Goal: Task Accomplishment & Management: Manage account settings

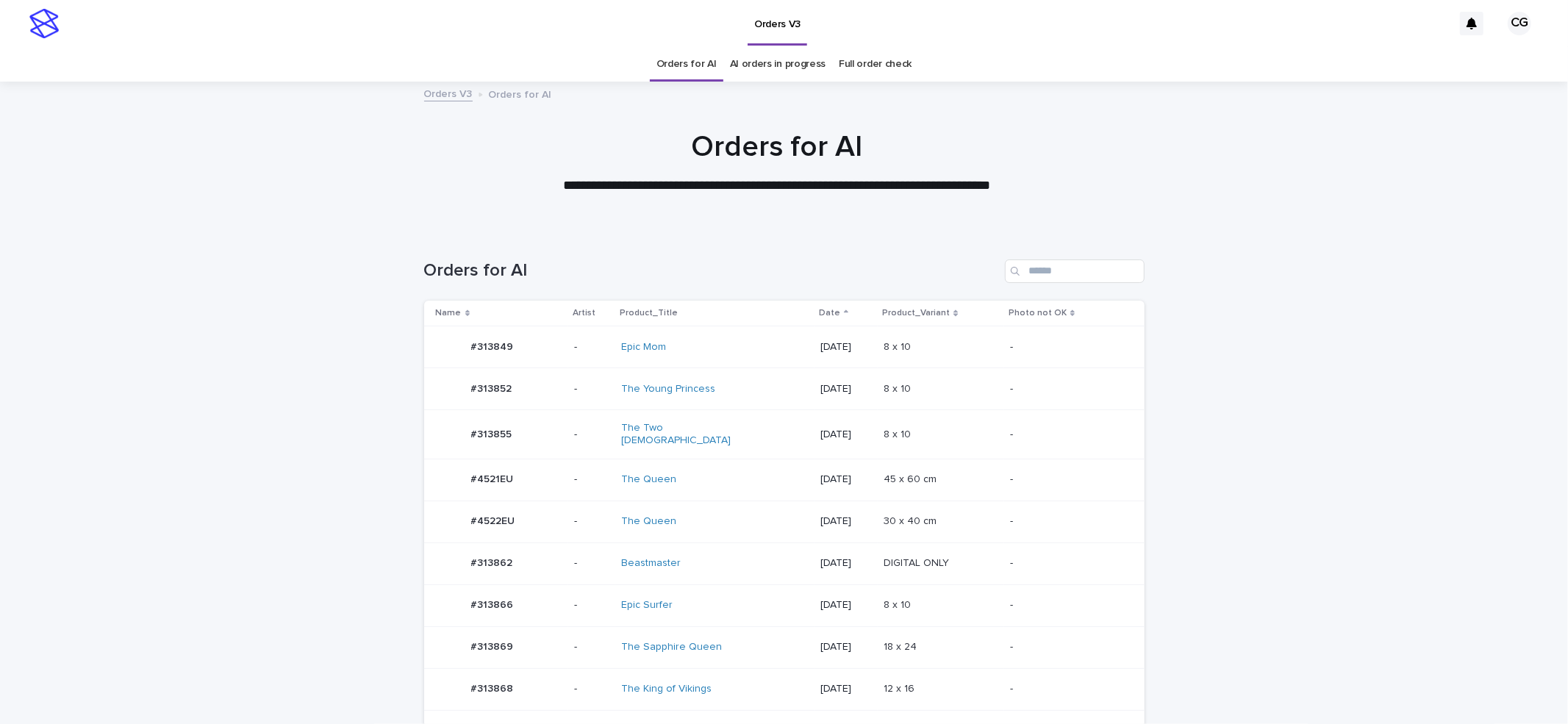
scroll to position [444, 0]
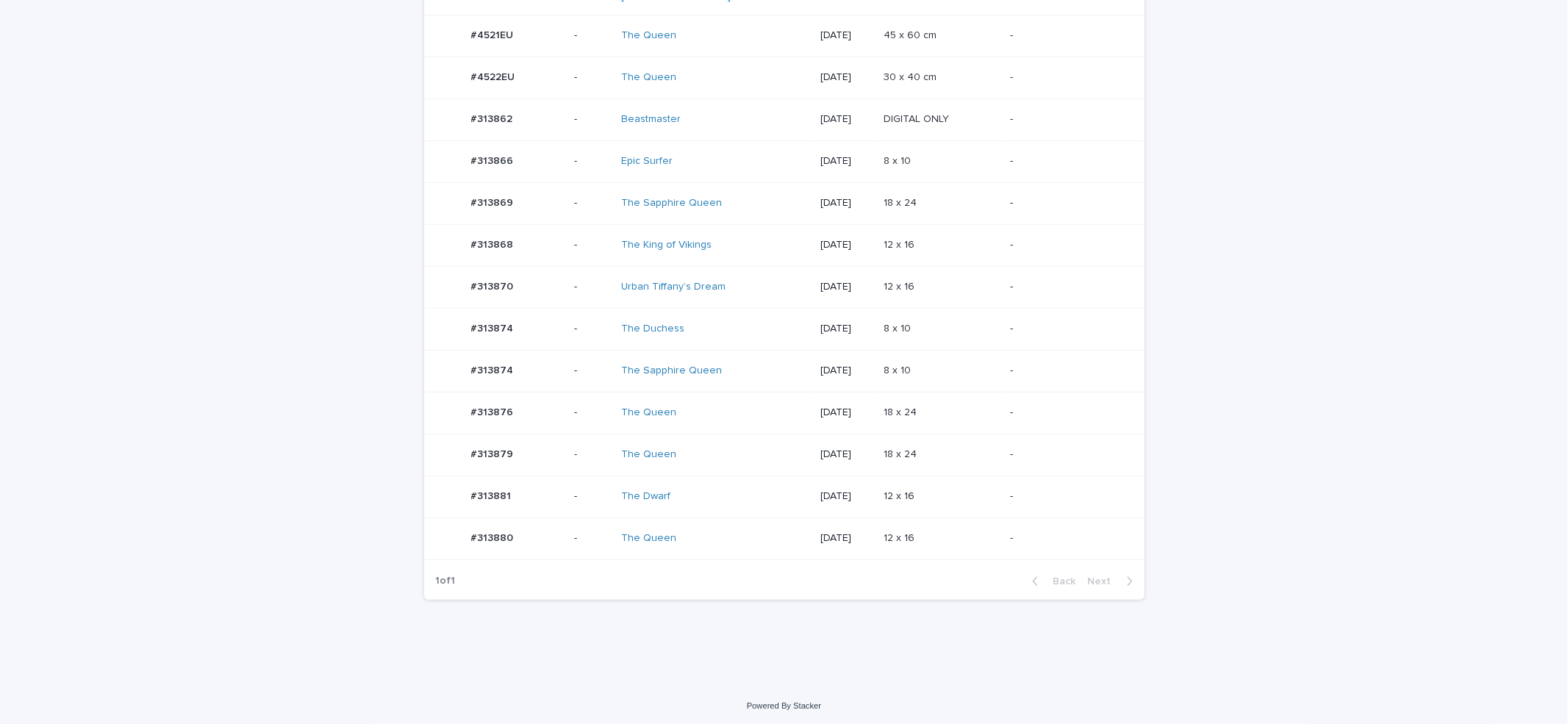
click at [766, 368] on div "The Sapphire Queen" at bounding box center [716, 371] width 188 height 24
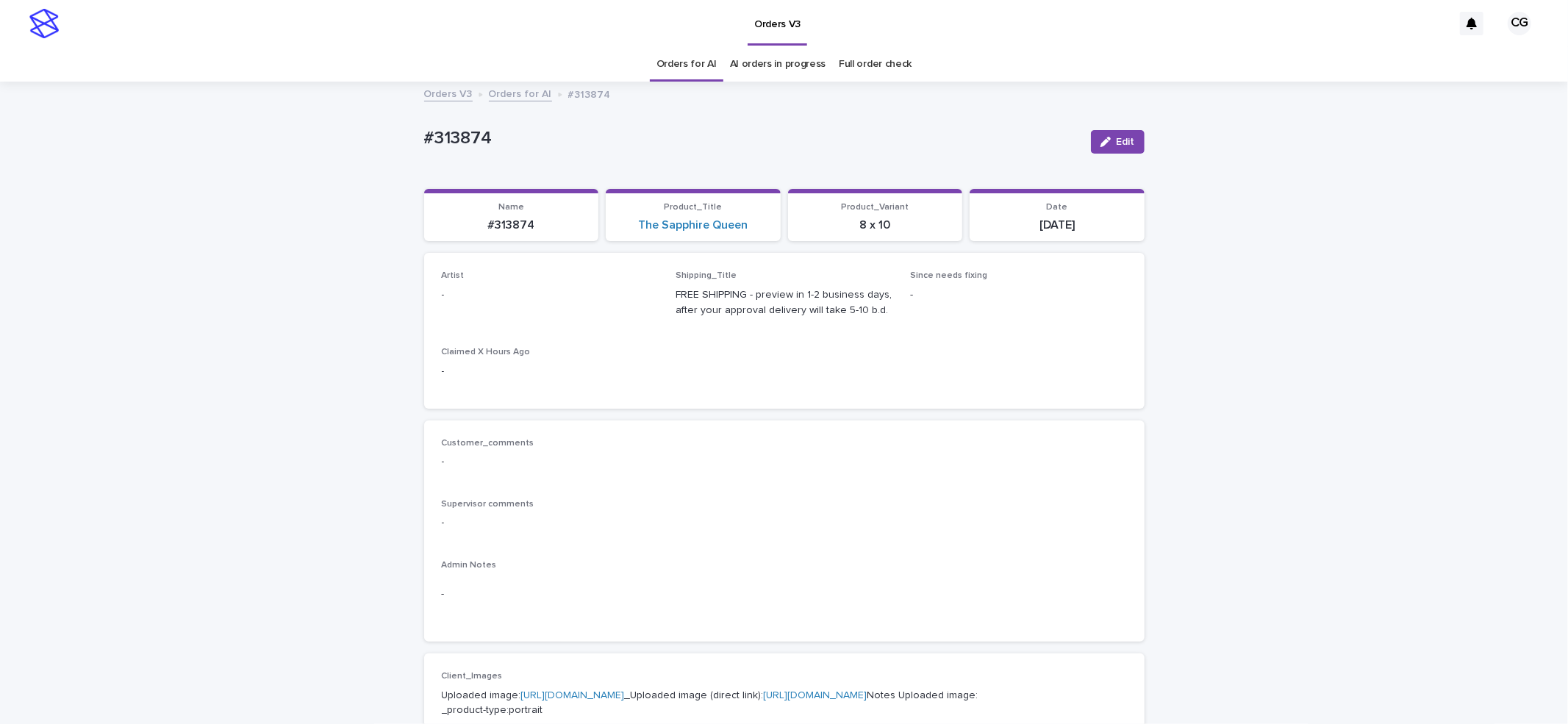
click at [1105, 122] on div "Edit" at bounding box center [1115, 141] width 59 height 59
drag, startPoint x: 1105, startPoint y: 140, endPoint x: 572, endPoint y: 268, distance: 548.2
click at [1103, 142] on div "button" at bounding box center [1108, 142] width 16 height 10
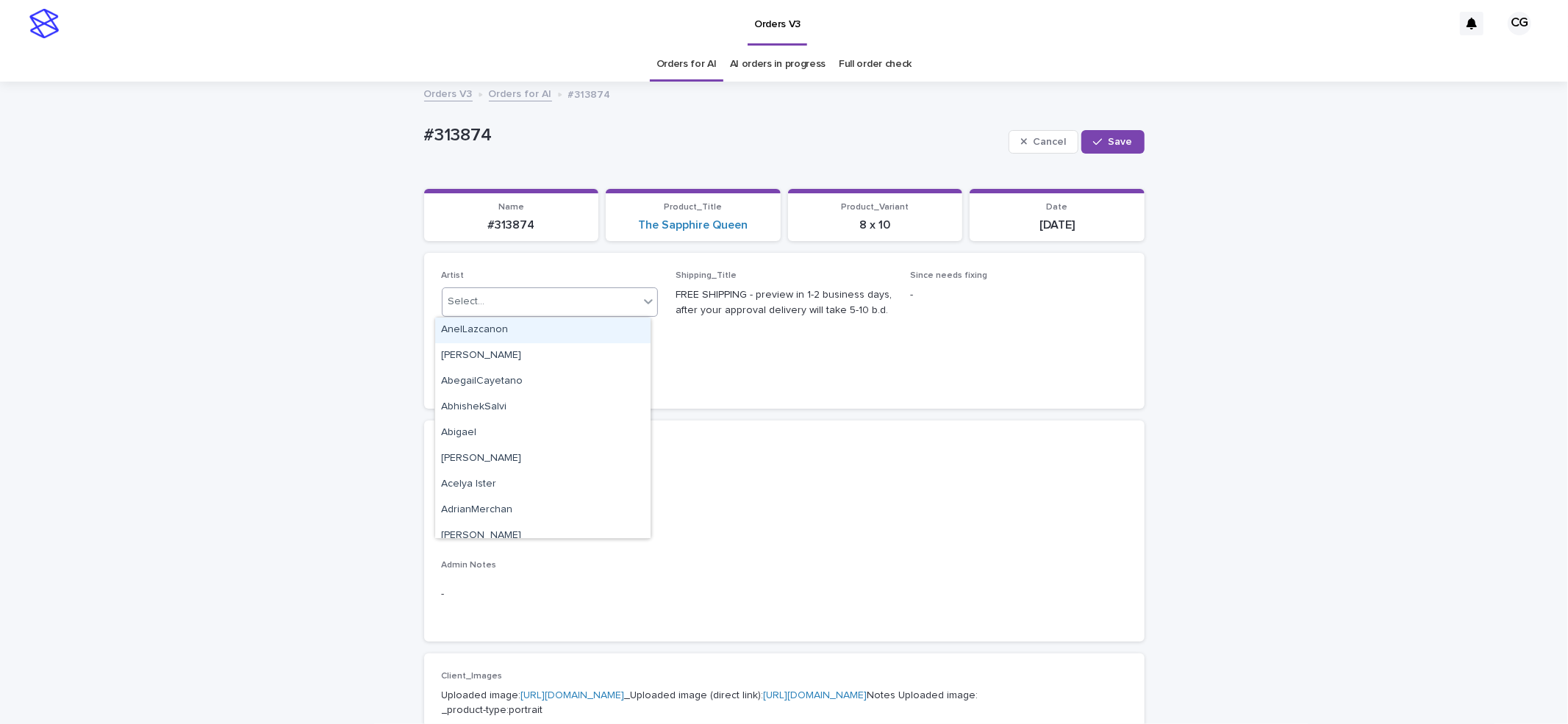
drag, startPoint x: 535, startPoint y: 292, endPoint x: 550, endPoint y: 327, distance: 38.1
click at [538, 295] on div "Select..." at bounding box center [540, 302] width 197 height 24
paste input "**********"
type input "**********"
drag, startPoint x: 553, startPoint y: 323, endPoint x: 922, endPoint y: 343, distance: 369.5
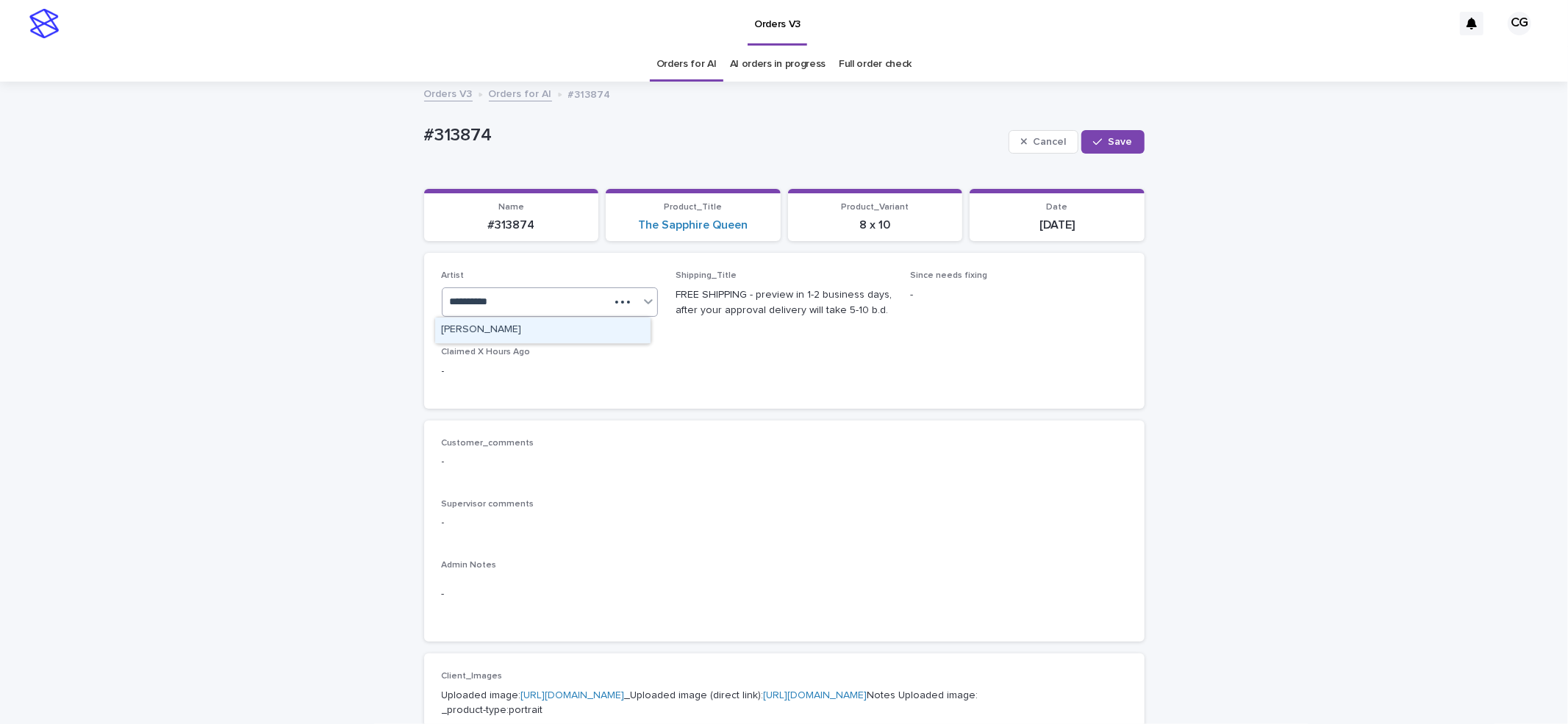
click at [557, 324] on div "[PERSON_NAME]" at bounding box center [542, 330] width 215 height 26
click at [1108, 138] on span "Save" at bounding box center [1120, 142] width 24 height 10
drag, startPoint x: 403, startPoint y: 137, endPoint x: 490, endPoint y: 136, distance: 87.0
copy p "#313874"
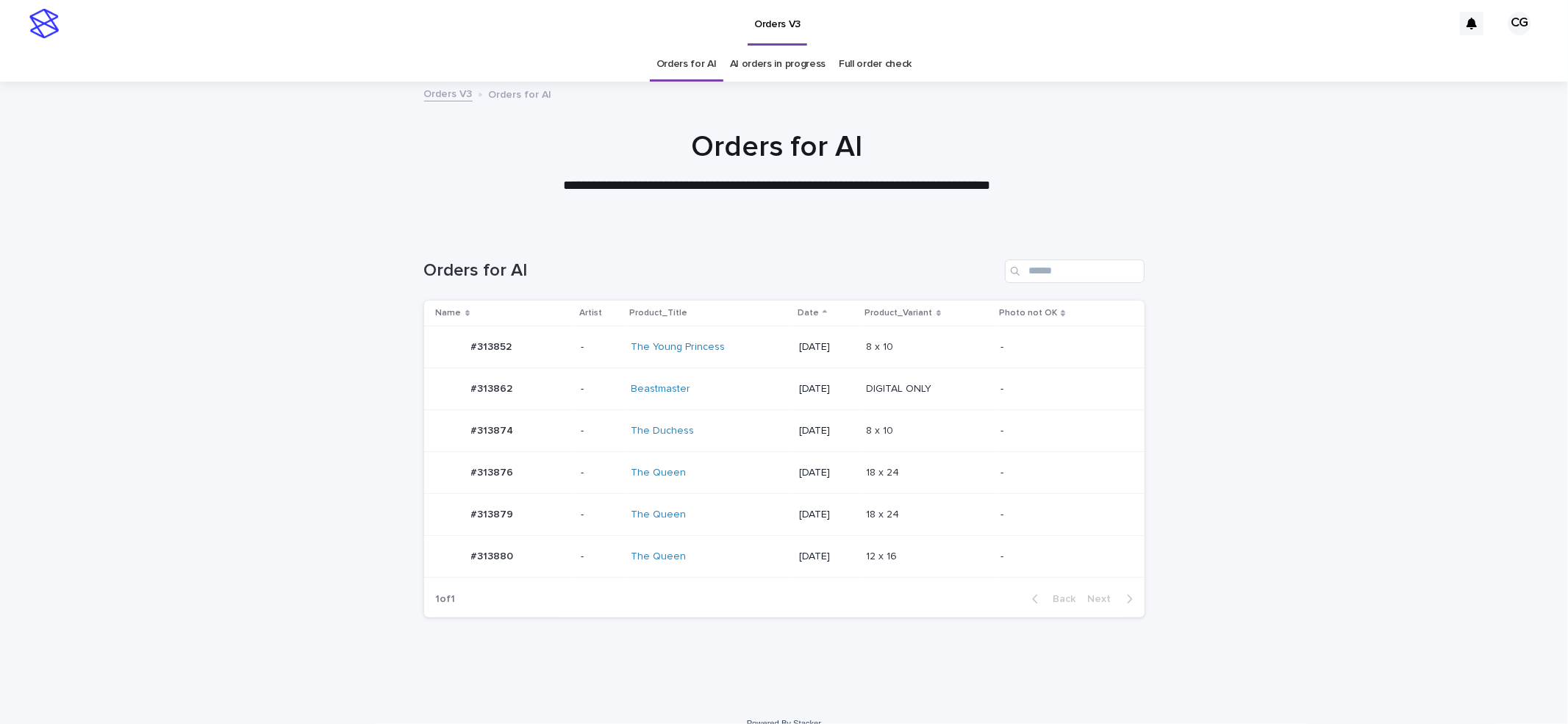
click at [801, 516] on p "[DATE]" at bounding box center [827, 515] width 56 height 13
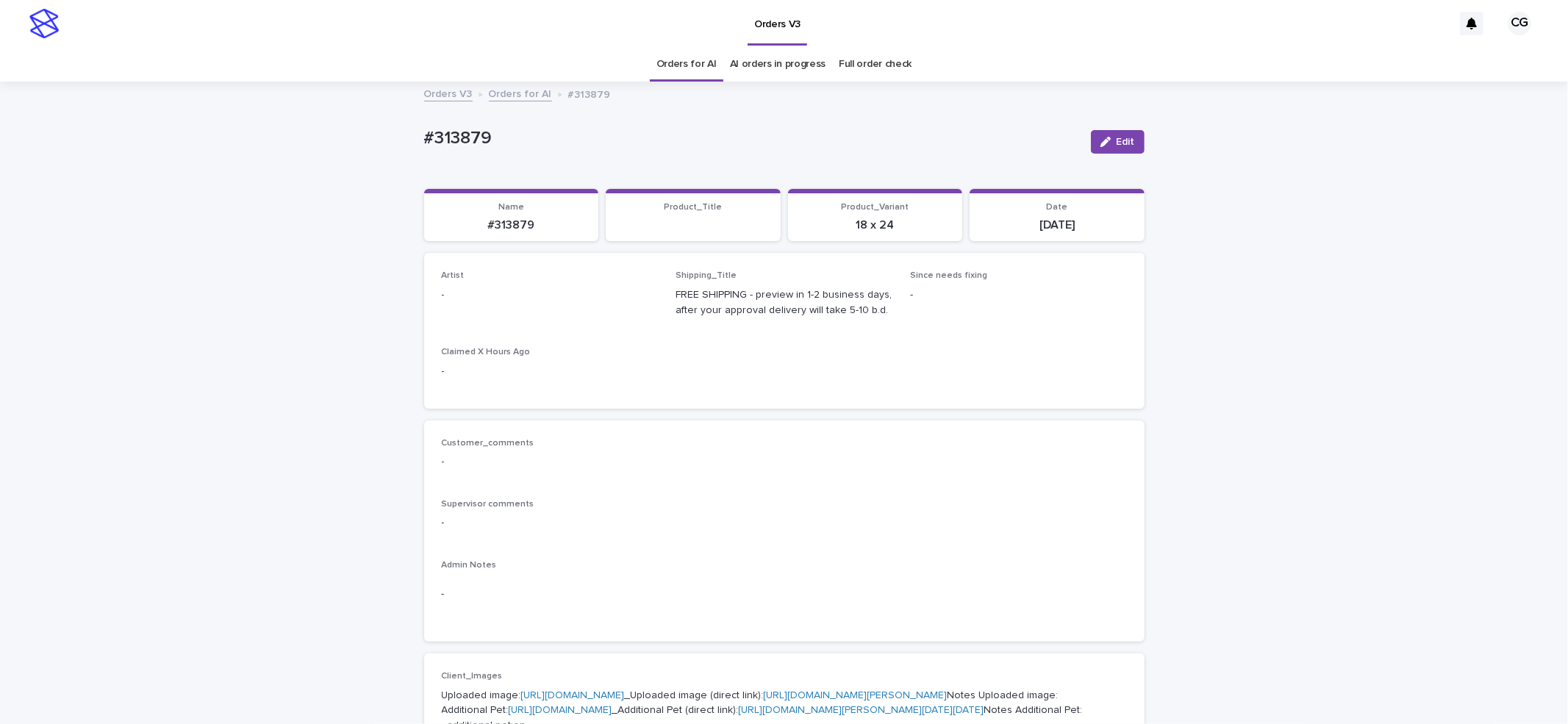
drag, startPoint x: 1115, startPoint y: 128, endPoint x: 1094, endPoint y: 162, distance: 40.0
click at [1114, 131] on div "Edit" at bounding box center [1115, 141] width 59 height 59
drag, startPoint x: 1063, startPoint y: 136, endPoint x: 1133, endPoint y: 148, distance: 71.0
click at [1073, 142] on div "#313879 Edit" at bounding box center [784, 141] width 721 height 59
drag, startPoint x: 1128, startPoint y: 146, endPoint x: 621, endPoint y: 336, distance: 541.4
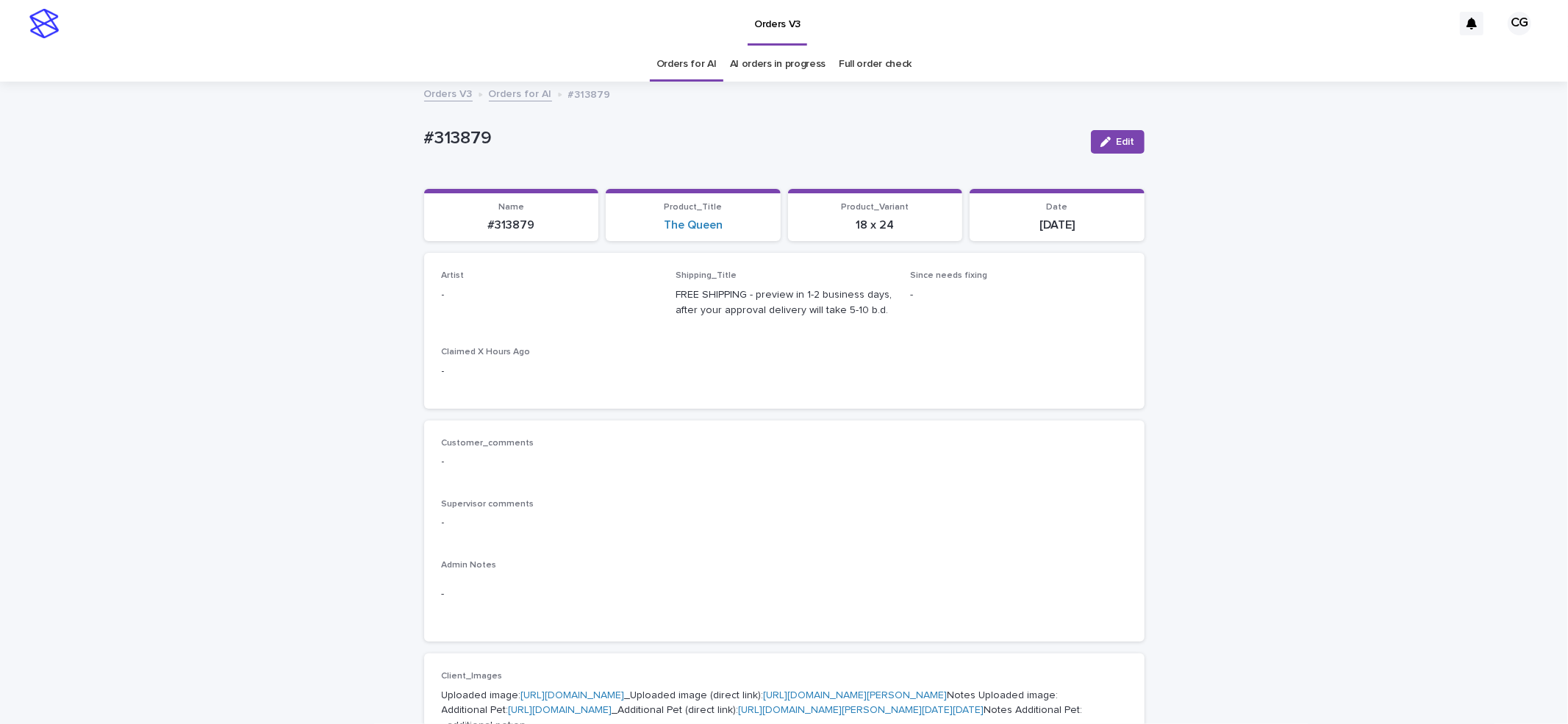
click at [1122, 147] on button "Edit" at bounding box center [1118, 142] width 54 height 24
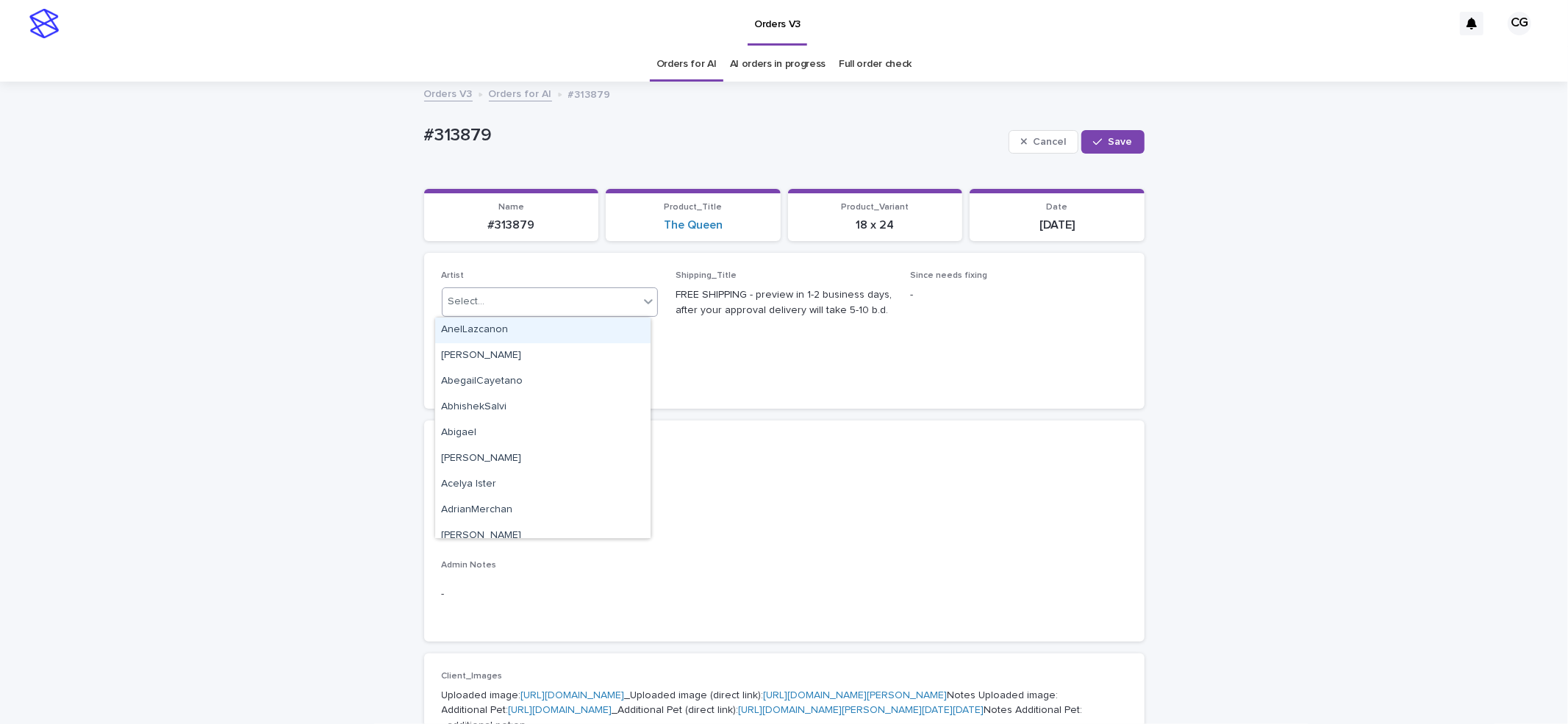
drag, startPoint x: 545, startPoint y: 303, endPoint x: 553, endPoint y: 313, distance: 12.8
click at [548, 306] on div "Select..." at bounding box center [540, 302] width 197 height 24
paste input "**********"
type input "**********"
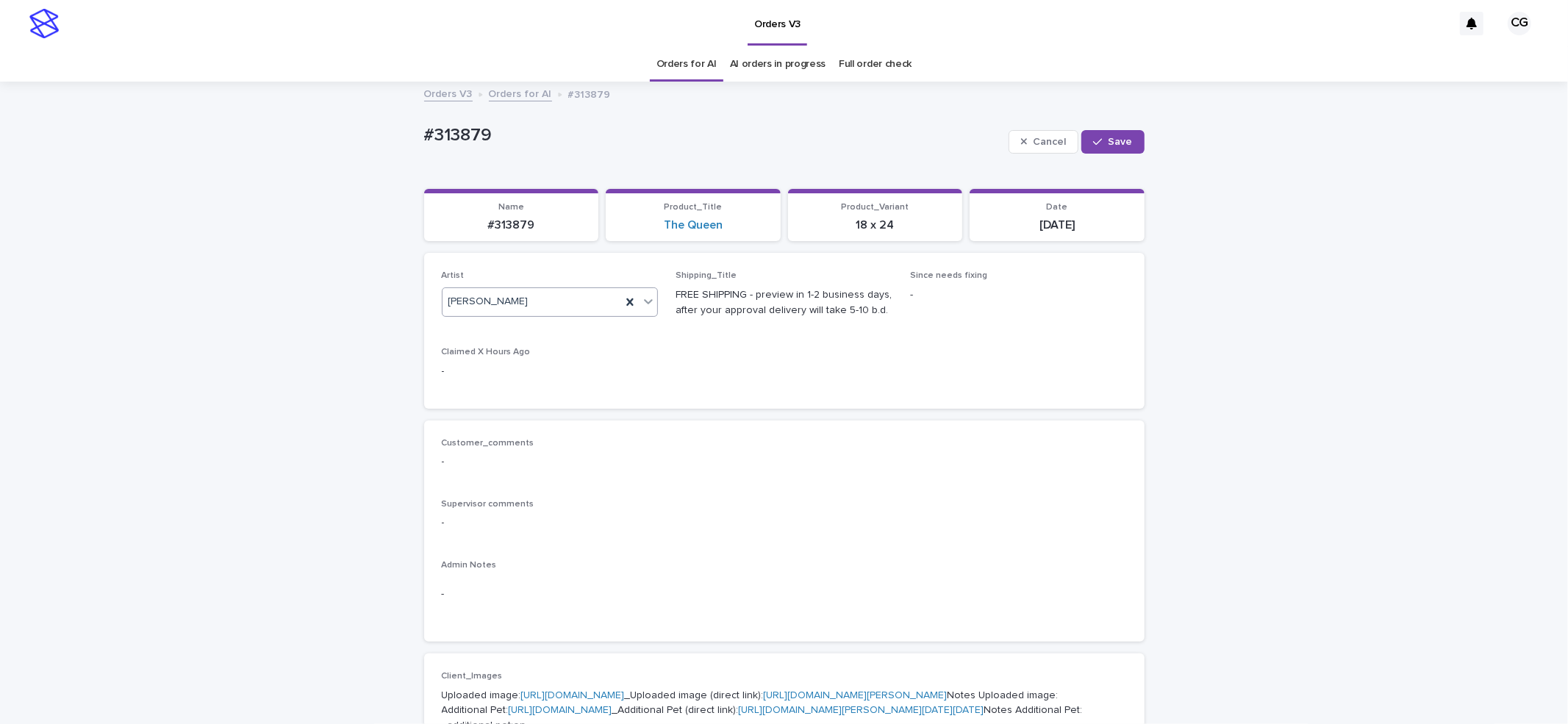
drag, startPoint x: 1120, startPoint y: 139, endPoint x: 1019, endPoint y: 127, distance: 101.7
click at [1117, 139] on span "Save" at bounding box center [1120, 142] width 24 height 10
drag, startPoint x: 410, startPoint y: 143, endPoint x: 489, endPoint y: 147, distance: 79.1
copy p "#313879"
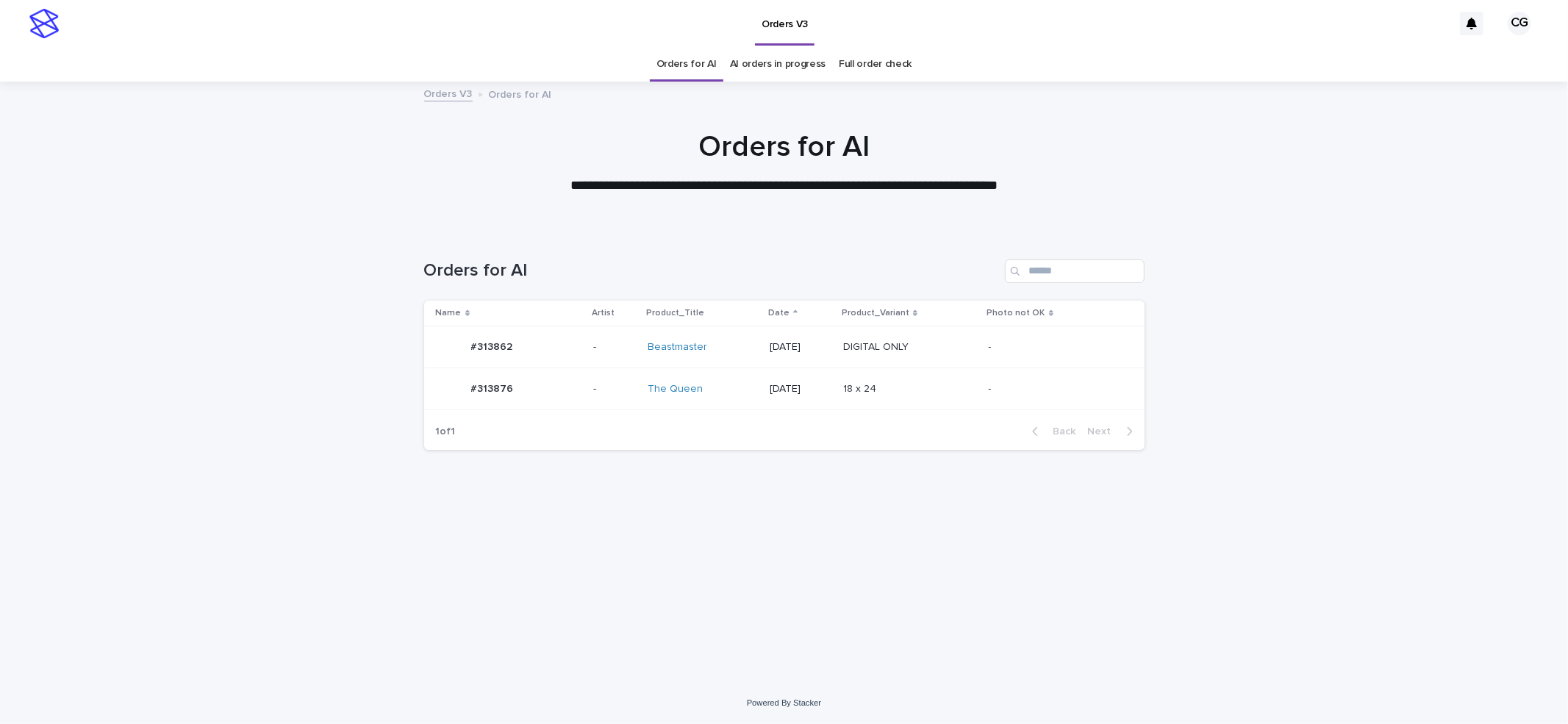
click at [797, 377] on div "[DATE]" at bounding box center [800, 389] width 61 height 24
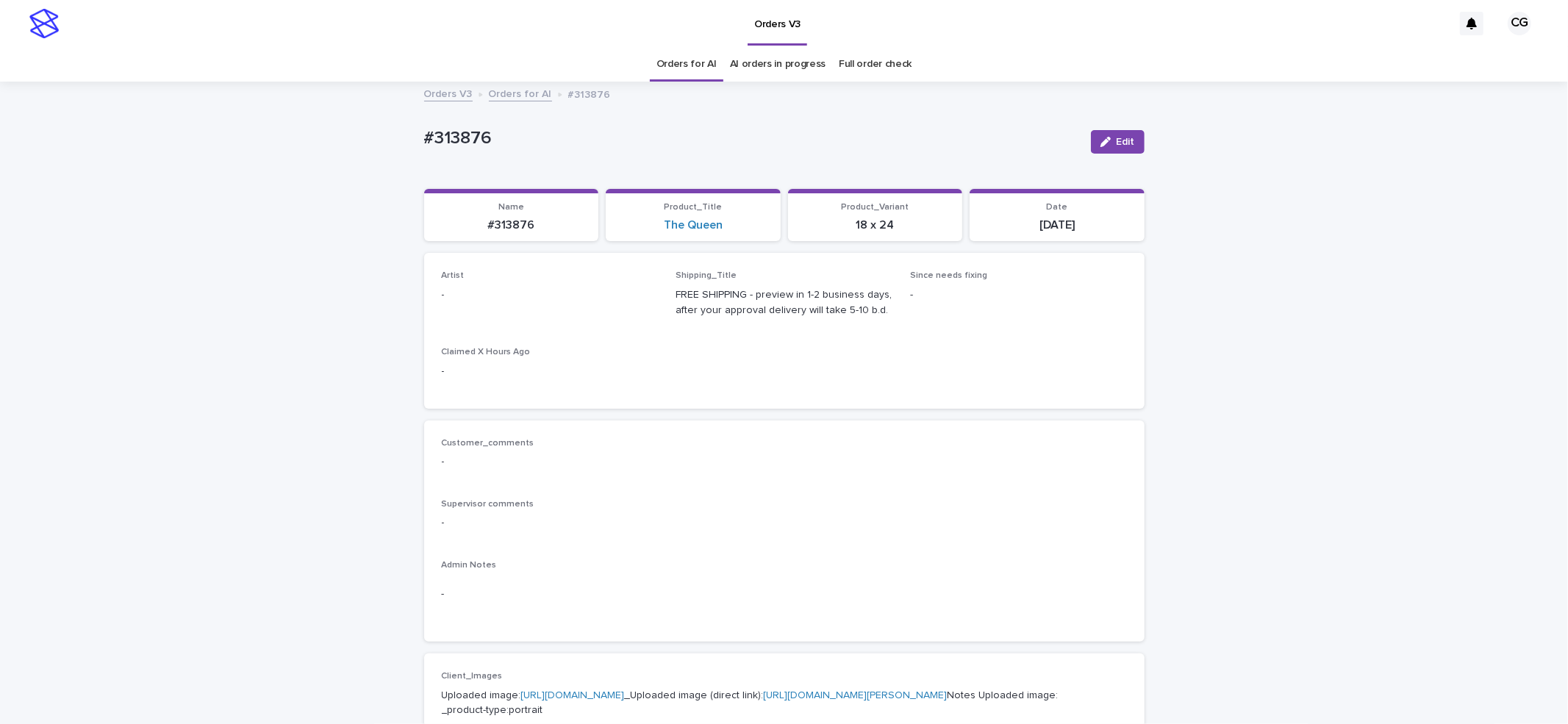
drag, startPoint x: 1126, startPoint y: 138, endPoint x: 559, endPoint y: 283, distance: 585.2
click at [1119, 148] on button "Edit" at bounding box center [1118, 142] width 54 height 24
click at [551, 292] on div "Select..." at bounding box center [525, 302] width 168 height 24
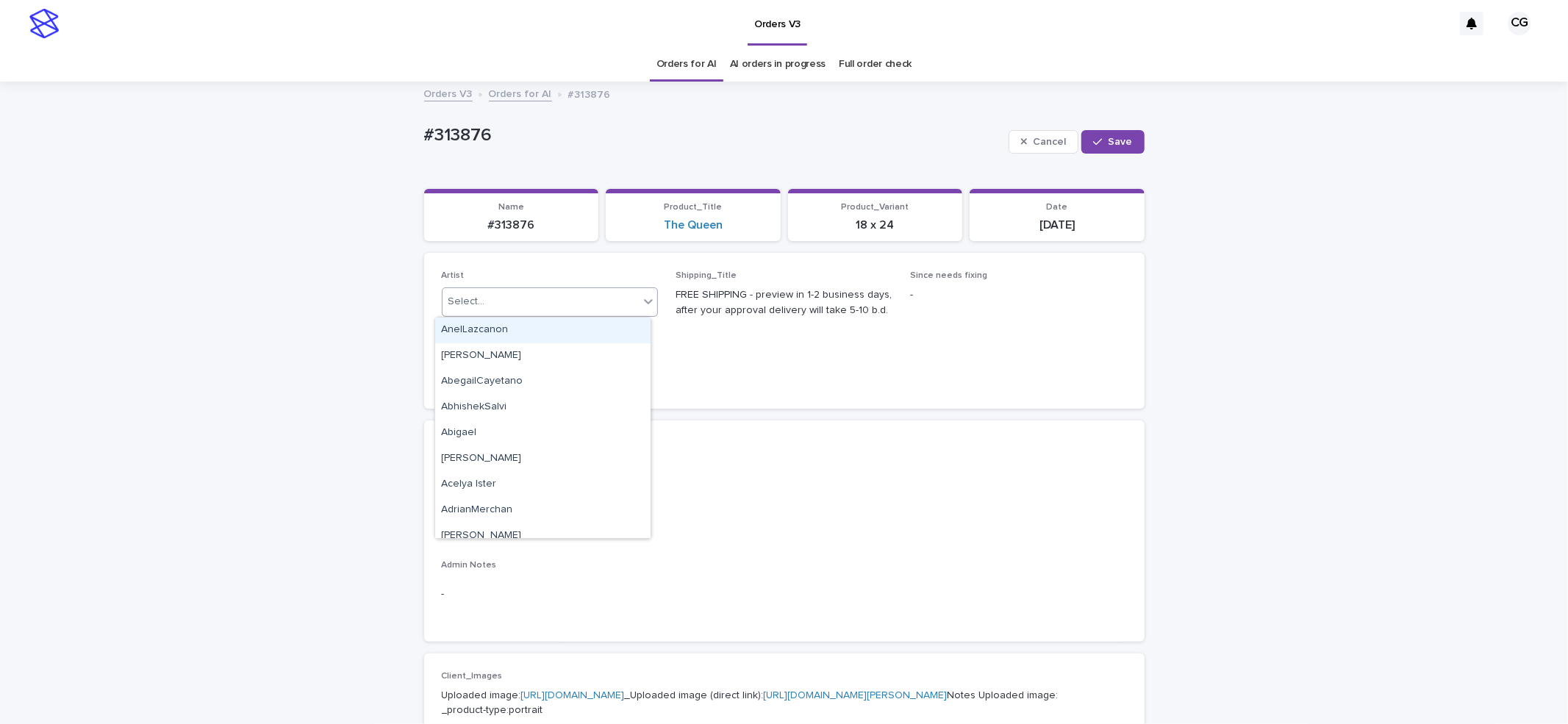
paste input "**********"
type input "**********"
click at [562, 327] on div "Cel Gamora" at bounding box center [542, 330] width 215 height 26
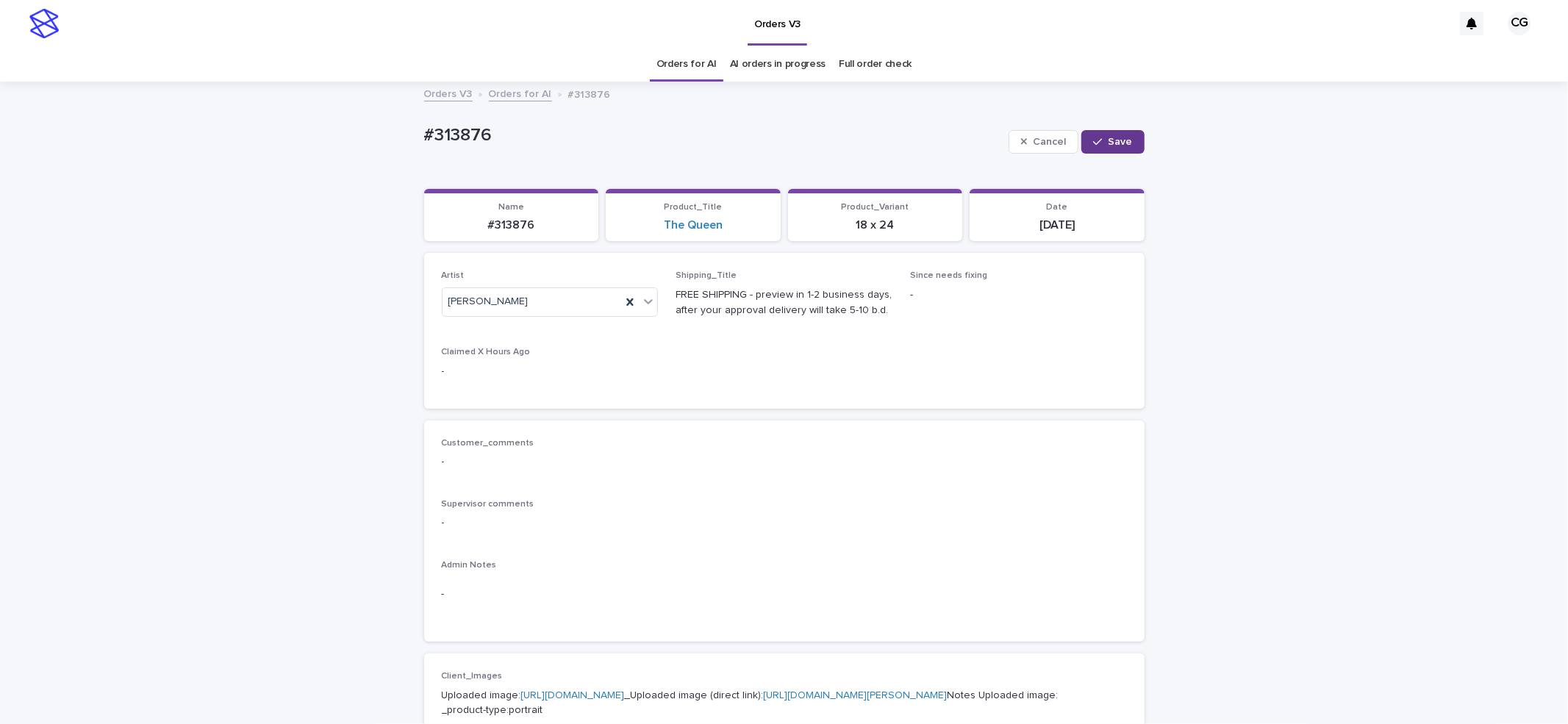
drag, startPoint x: 1112, startPoint y: 138, endPoint x: 778, endPoint y: 89, distance: 337.6
click at [1109, 137] on span "Save" at bounding box center [1120, 142] width 24 height 10
drag, startPoint x: 404, startPoint y: 155, endPoint x: 526, endPoint y: 158, distance: 122.0
copy p "#313876"
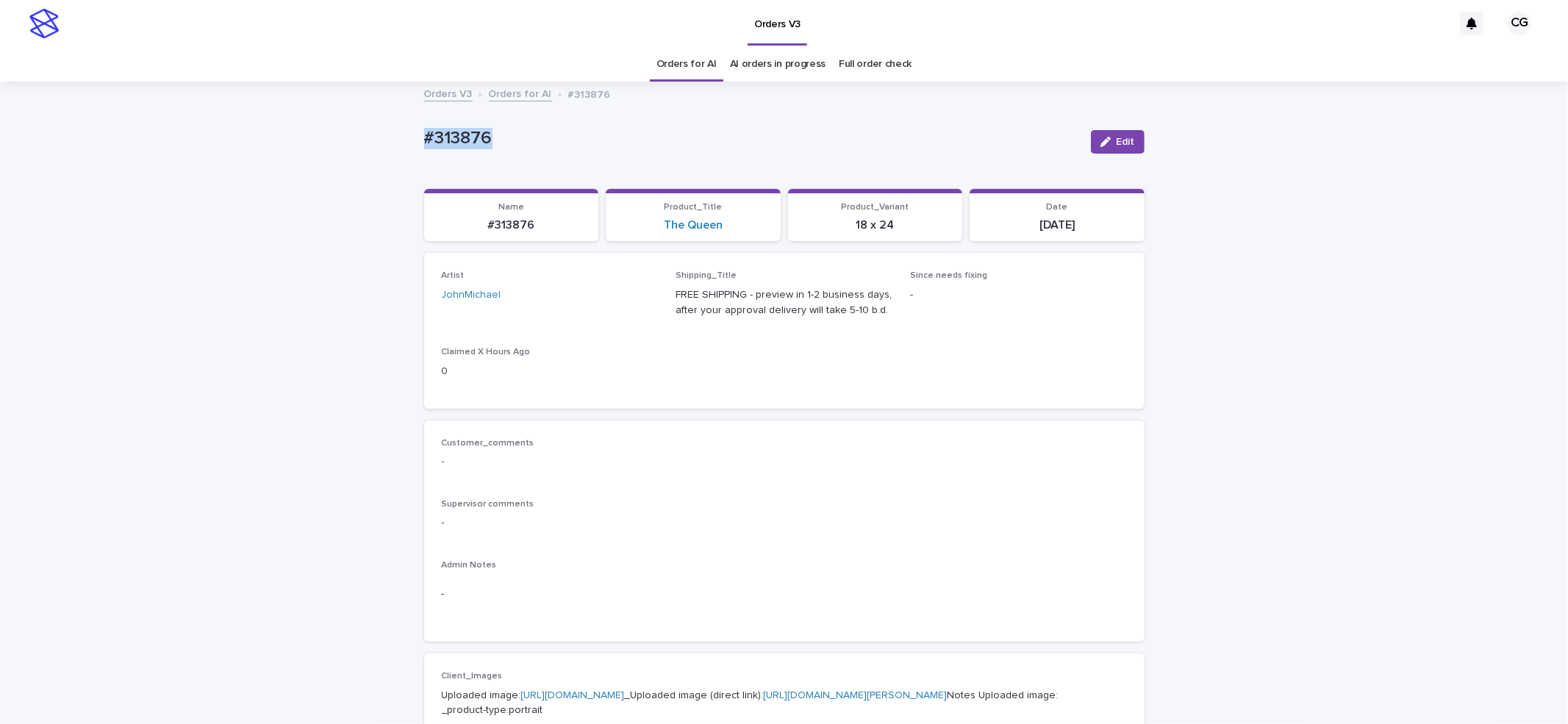
scroll to position [392, 0]
drag, startPoint x: 457, startPoint y: 159, endPoint x: 556, endPoint y: 178, distance: 100.8
click at [576, 142] on p "#313846" at bounding box center [751, 139] width 655 height 22
drag, startPoint x: 410, startPoint y: 143, endPoint x: 365, endPoint y: 141, distance: 45.0
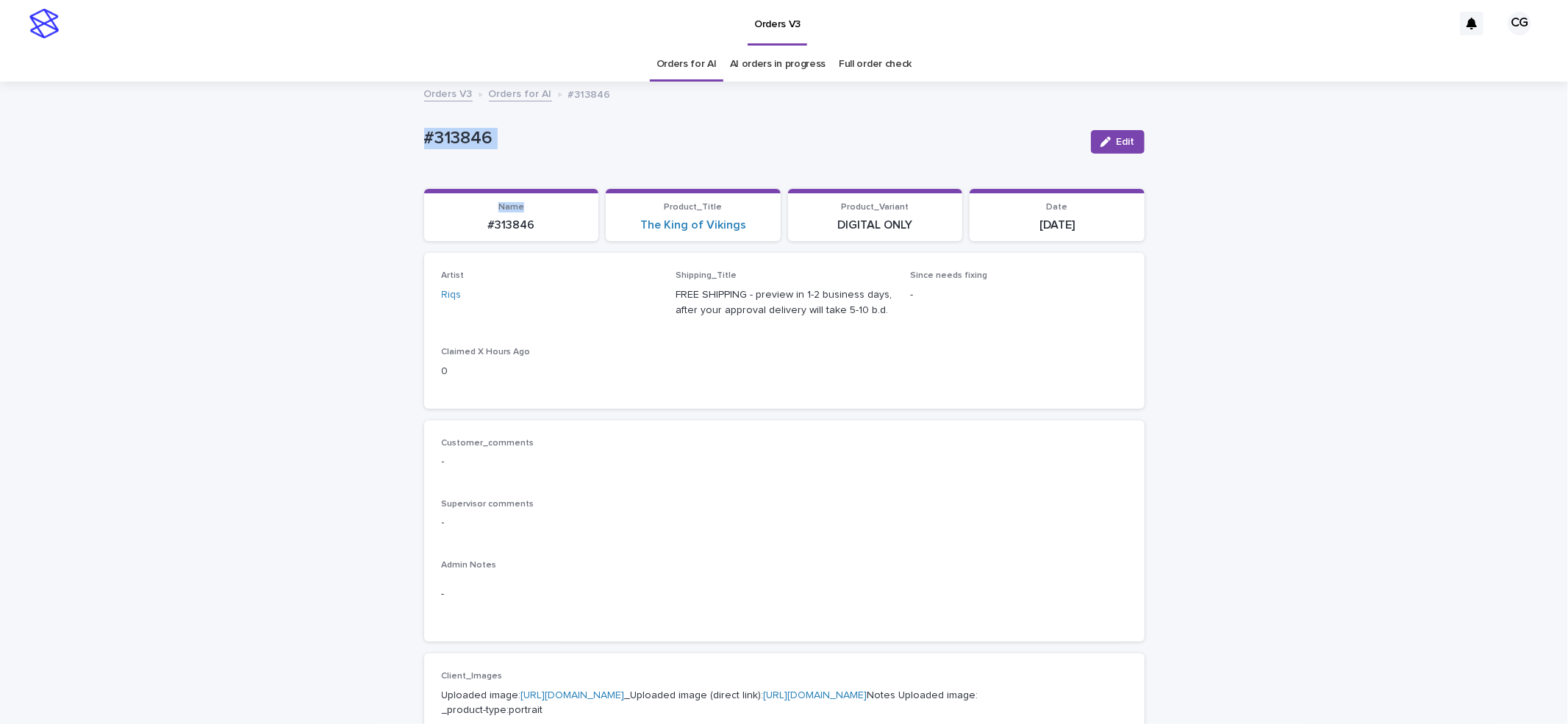
click at [416, 142] on div "Loading... Saving… Loading... Saving… #313846 Edit #313846 Edit Sorry, there wa…" at bounding box center [784, 735] width 735 height 1303
drag, startPoint x: 417, startPoint y: 140, endPoint x: 486, endPoint y: 140, distance: 69.0
click at [486, 140] on p "#313846" at bounding box center [751, 139] width 655 height 22
copy p "#313846"
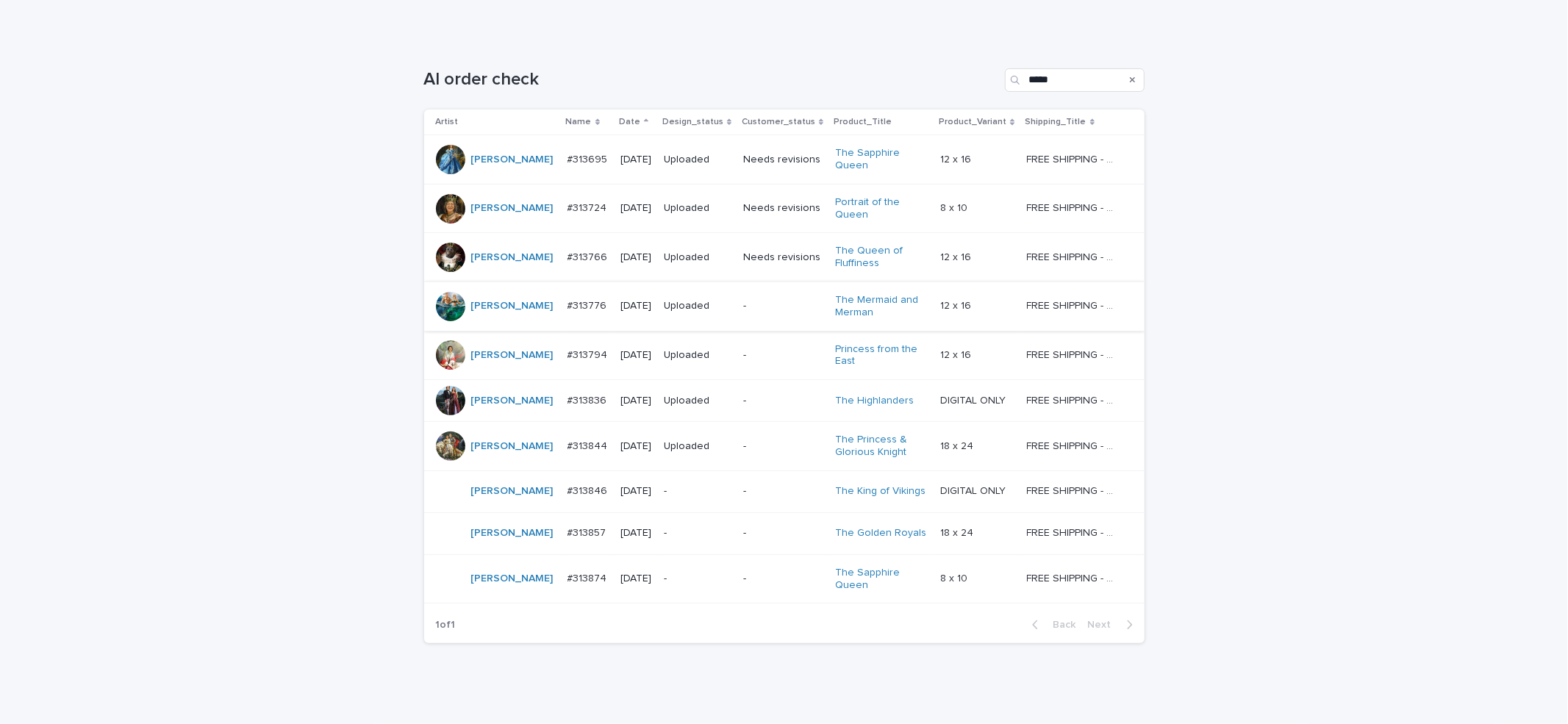
scroll to position [240, 0]
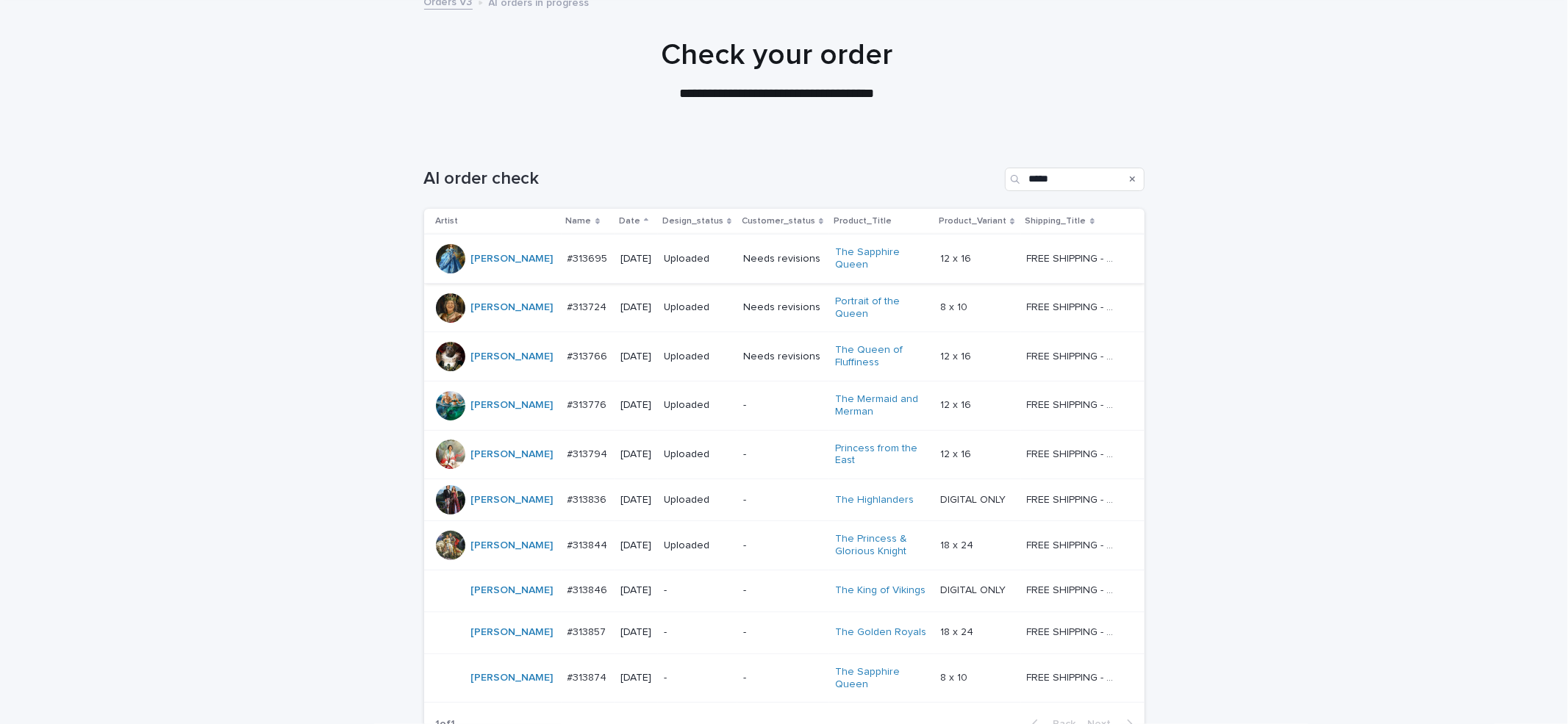
scroll to position [240, 0]
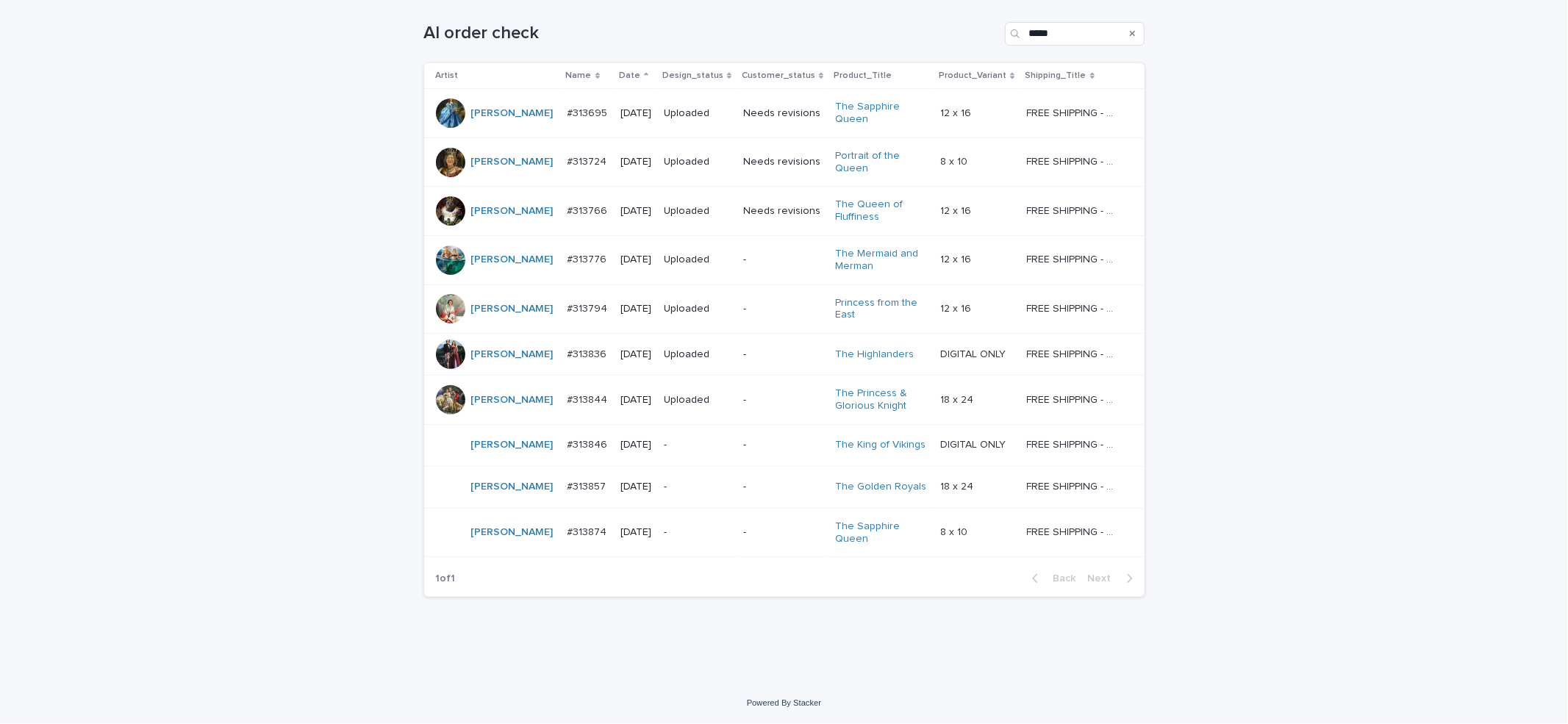
click at [743, 436] on div "-" at bounding box center [783, 444] width 80 height 16
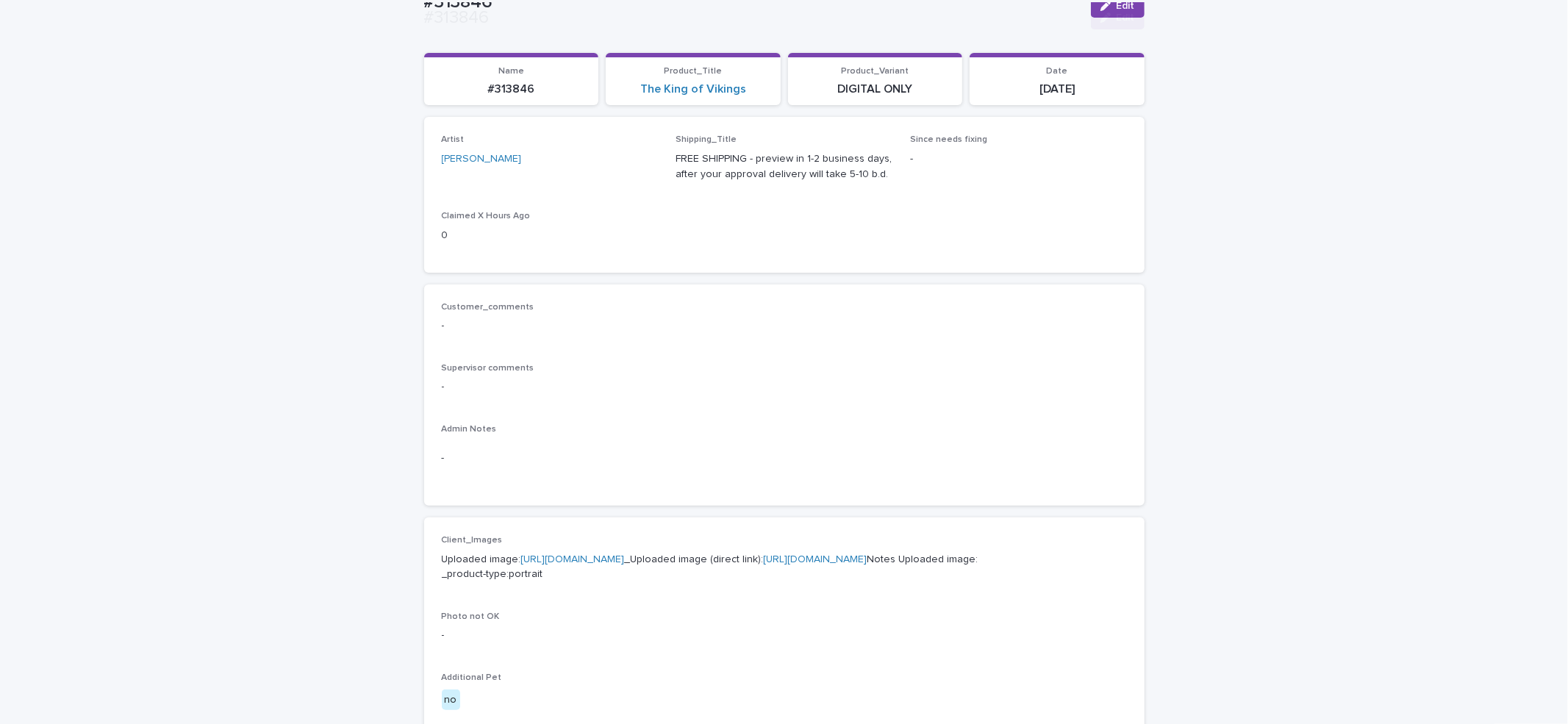
scroll to position [392, 0]
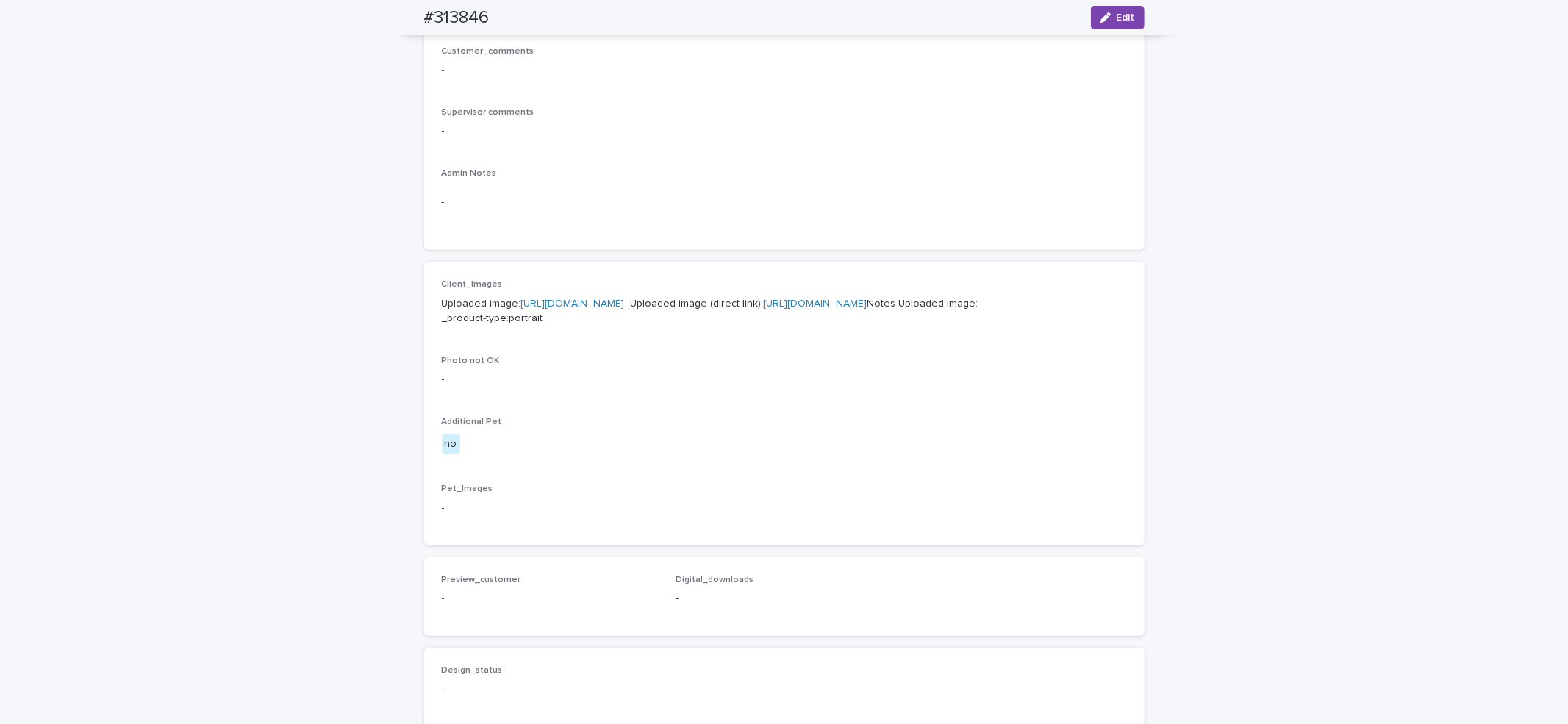
click at [764, 308] on link "[URL][DOMAIN_NAME]" at bounding box center [816, 303] width 104 height 10
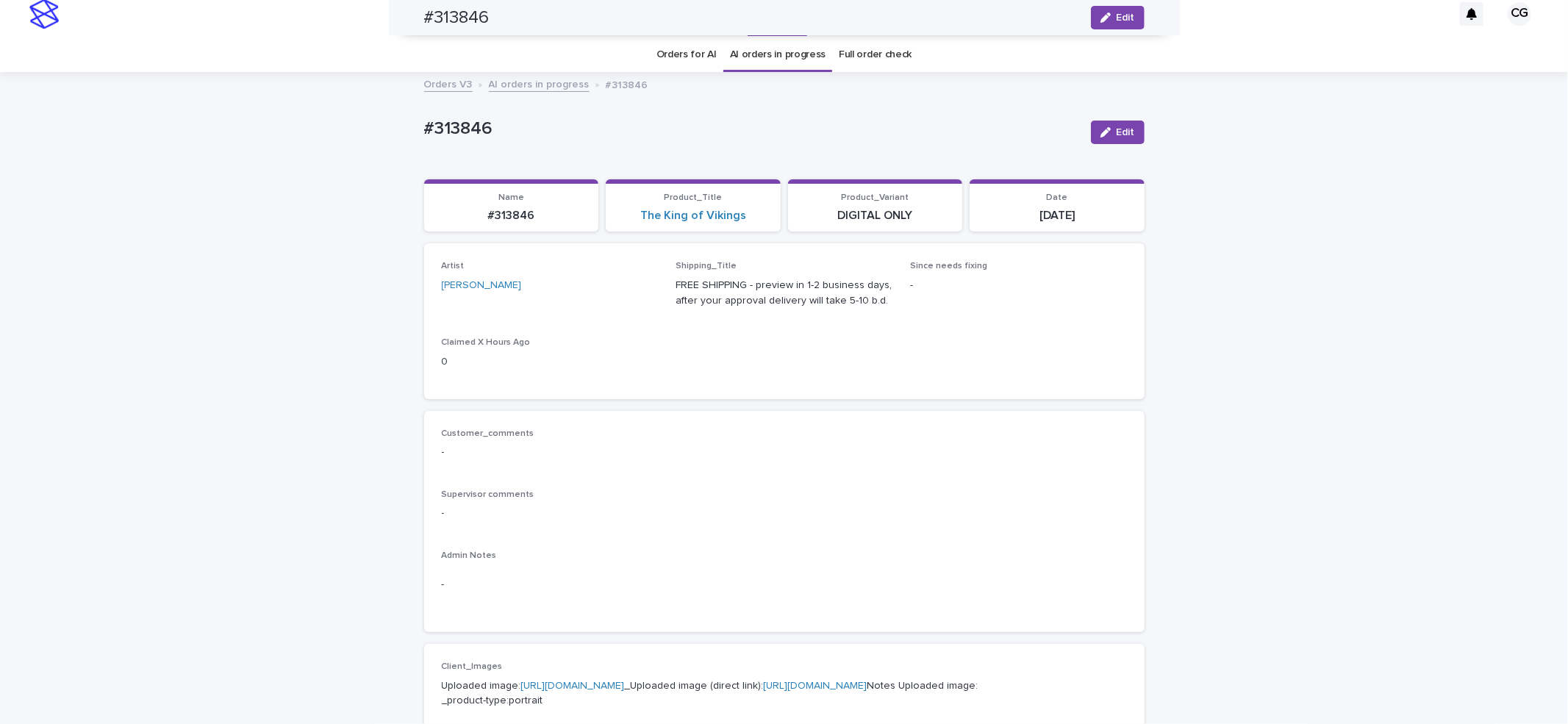
scroll to position [0, 0]
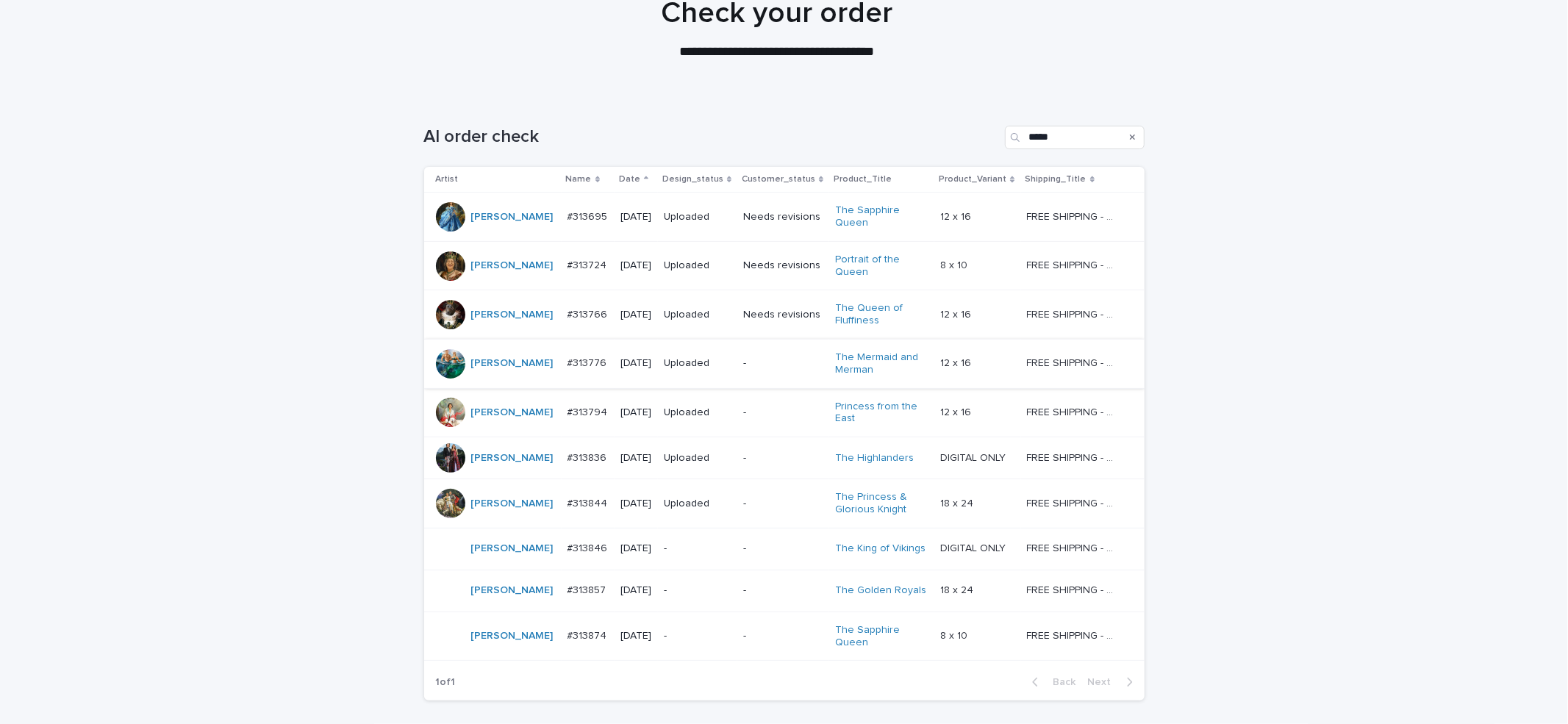
scroll to position [240, 0]
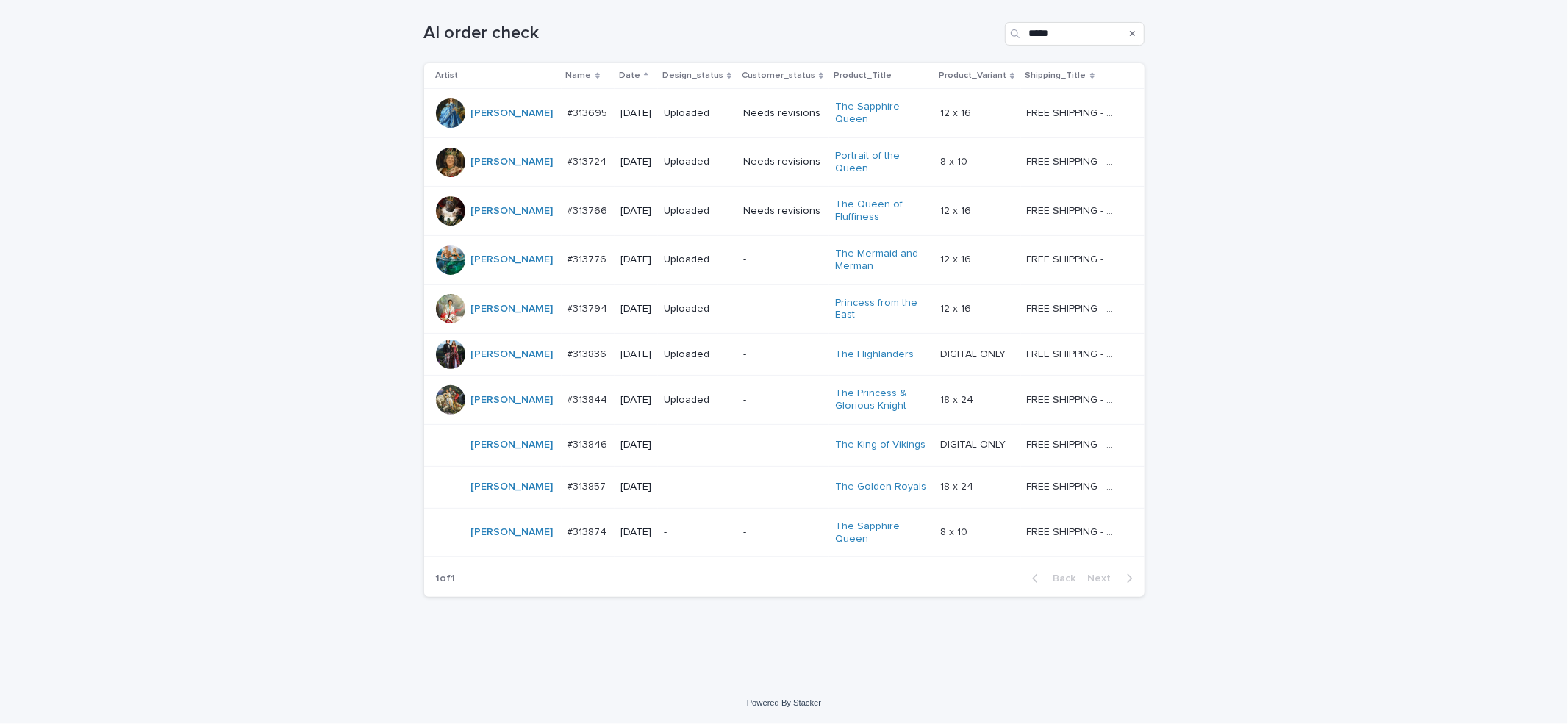
click at [755, 481] on p "-" at bounding box center [783, 487] width 80 height 13
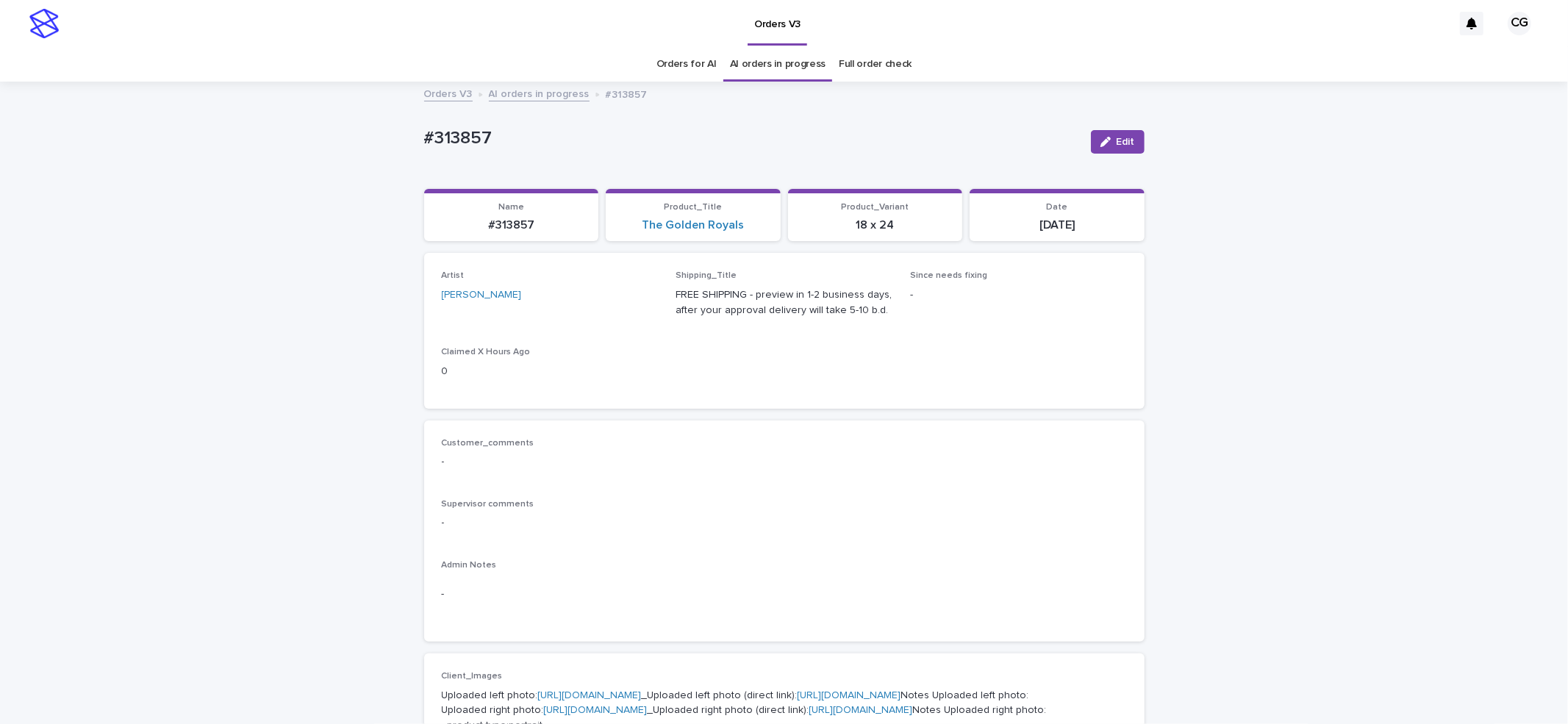
scroll to position [392, 0]
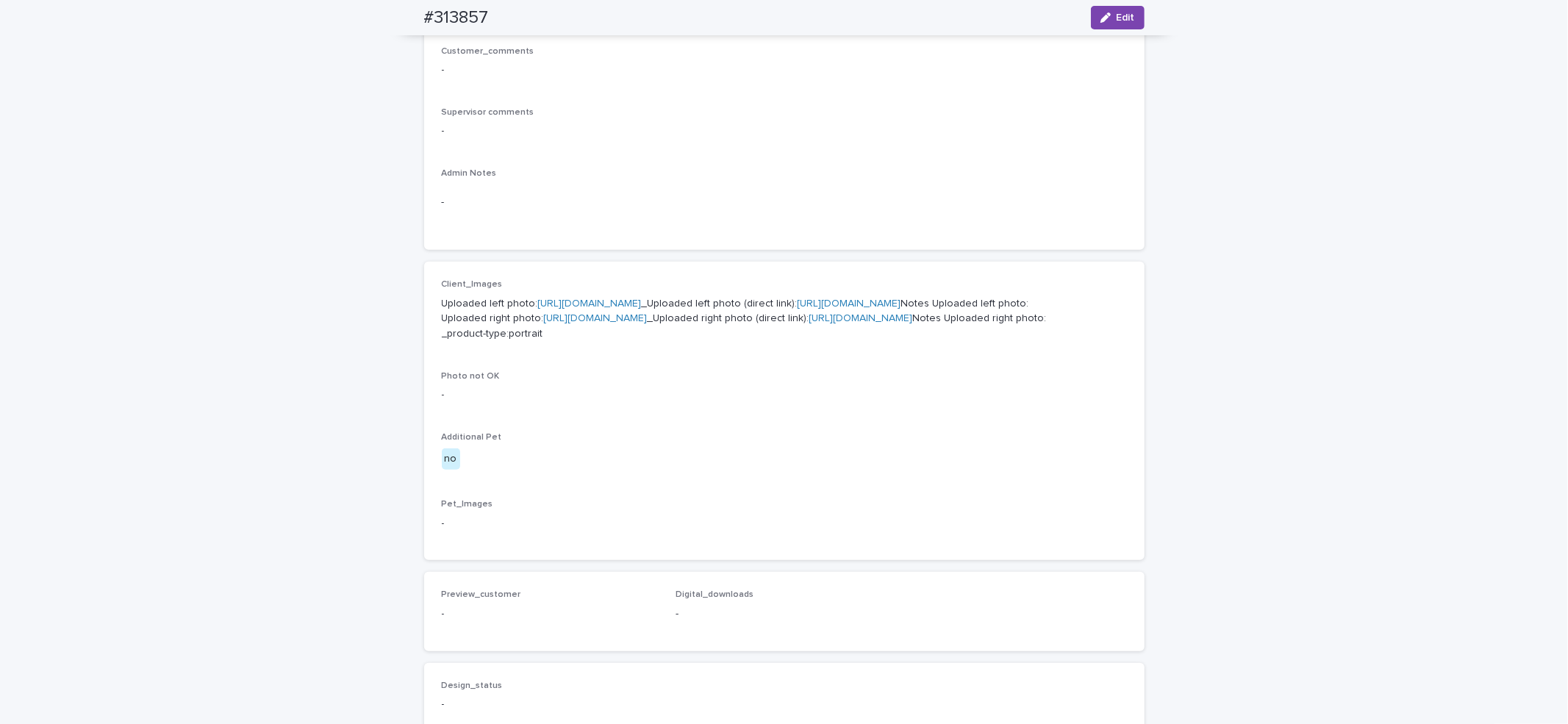
click at [798, 308] on link "https://files.getuploadkit.com/e11cfb23-3d37-4f5e-b252-d52a065c0f83/d9d4bbb7-31…" at bounding box center [849, 303] width 104 height 10
click at [810, 323] on link "https://files.getuploadkit.com/e11cfb23-3d37-4f5e-b252-d52a065c0f83/cf5f3ff8-bf…" at bounding box center [861, 318] width 104 height 10
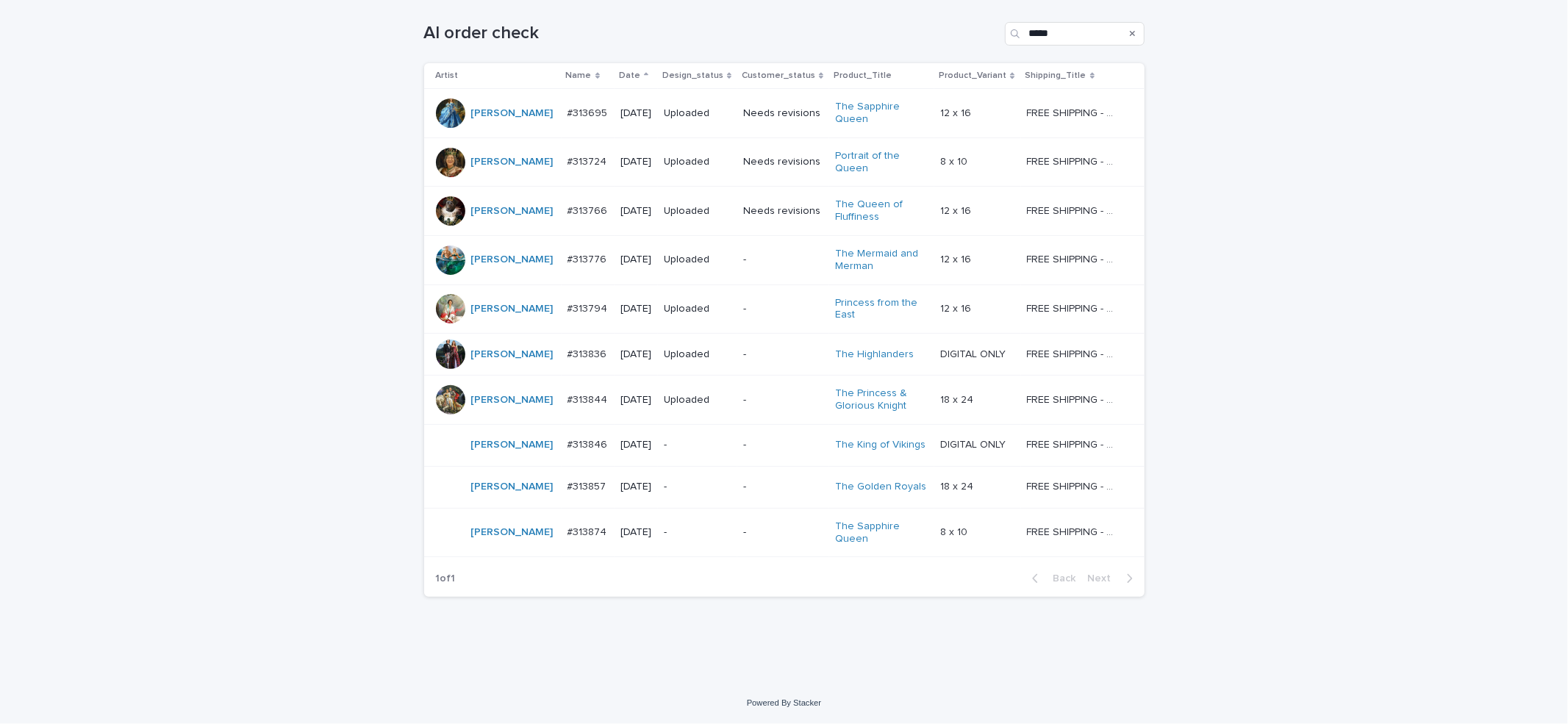
scroll to position [47, 0]
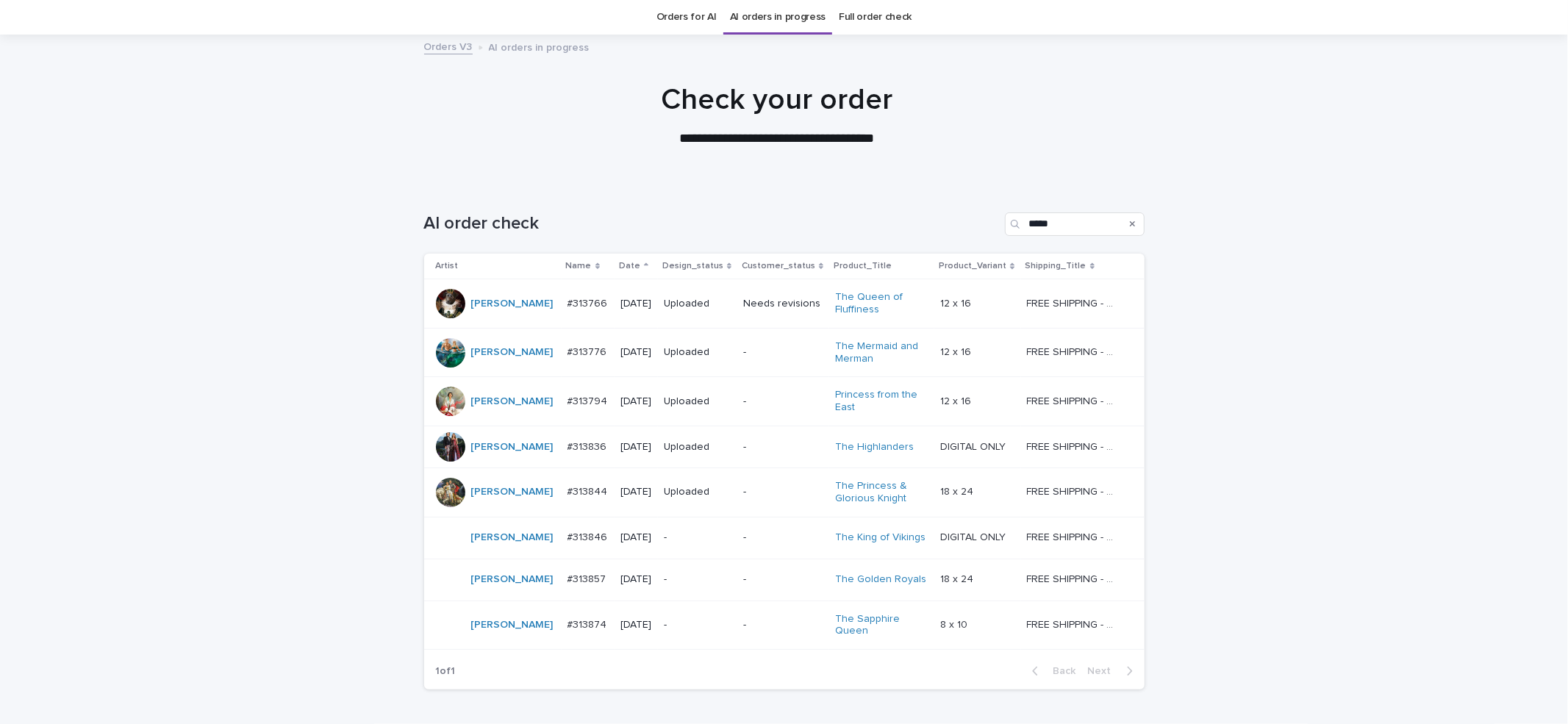
click at [792, 616] on div "-" at bounding box center [783, 626] width 80 height 24
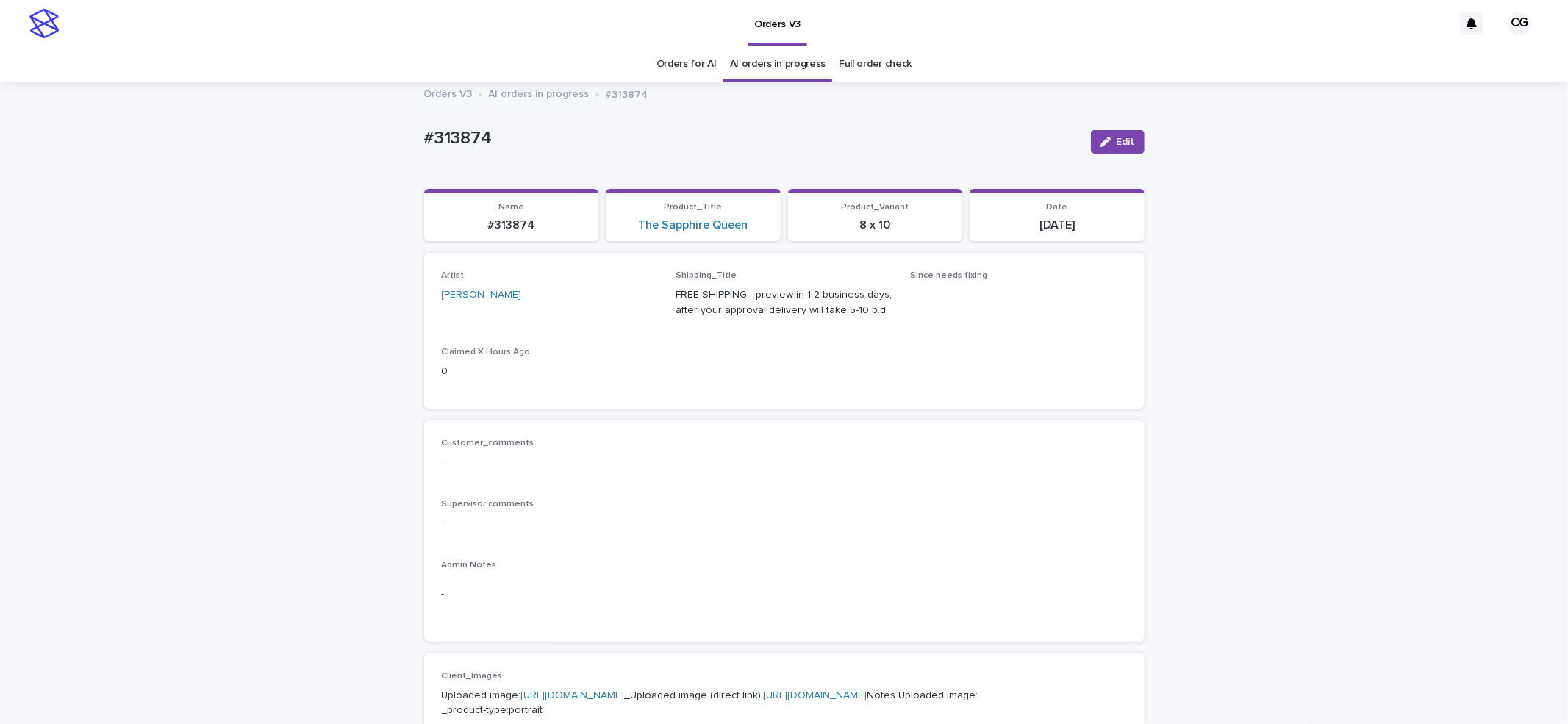
scroll to position [392, 0]
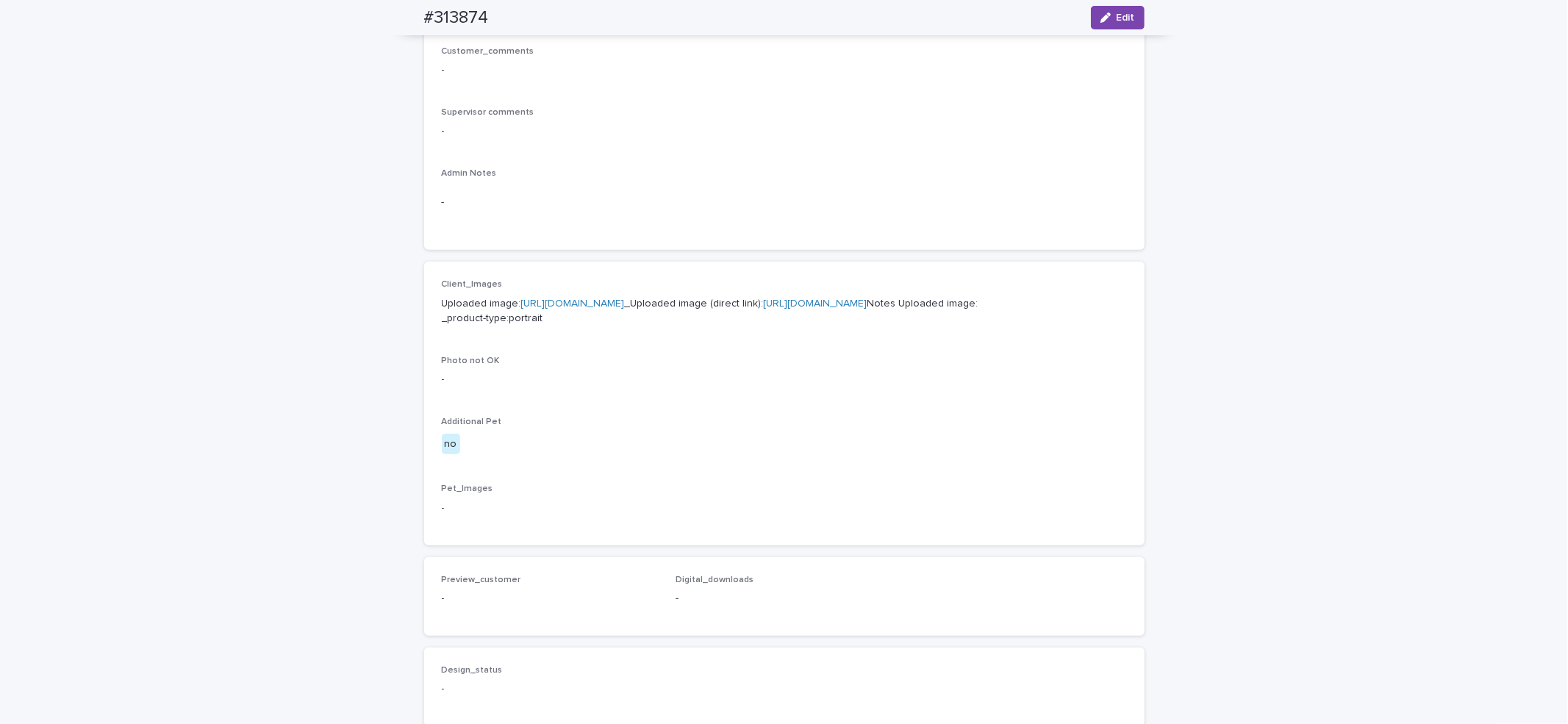
click at [764, 308] on link "https://files.getuploadkit.com/e11cfb23-3d37-4f5e-b252-d52a065c0f83/eabfa440-c2…" at bounding box center [816, 303] width 104 height 10
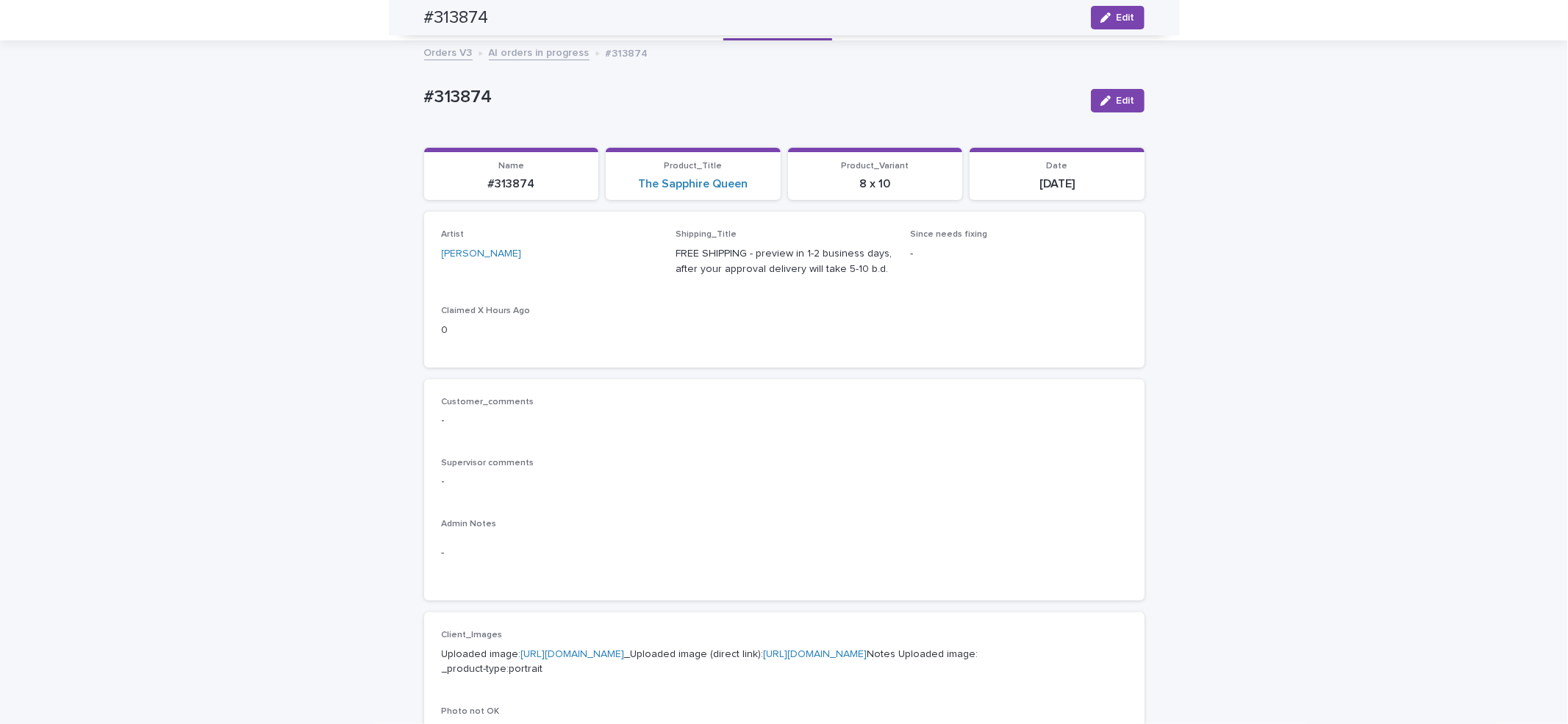
scroll to position [0, 0]
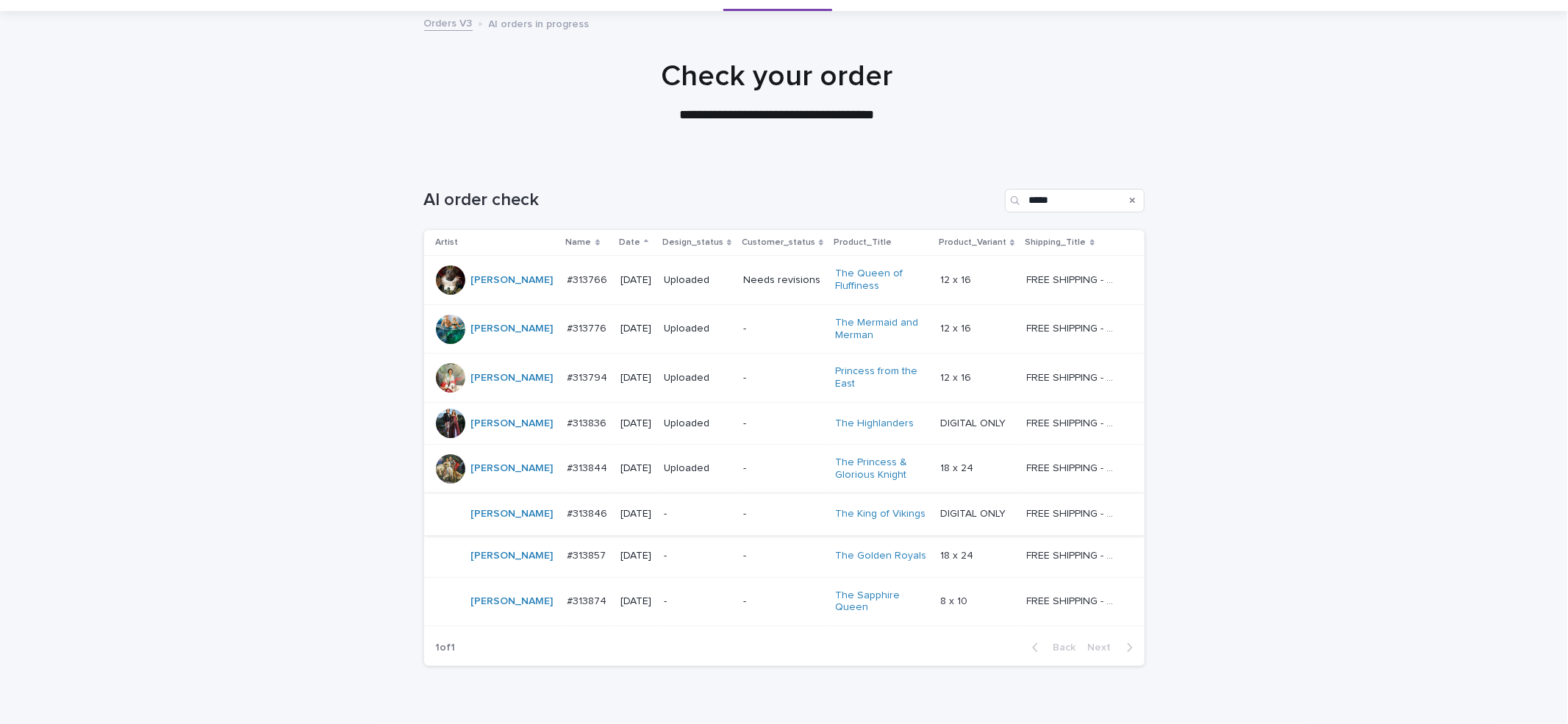
scroll to position [142, 0]
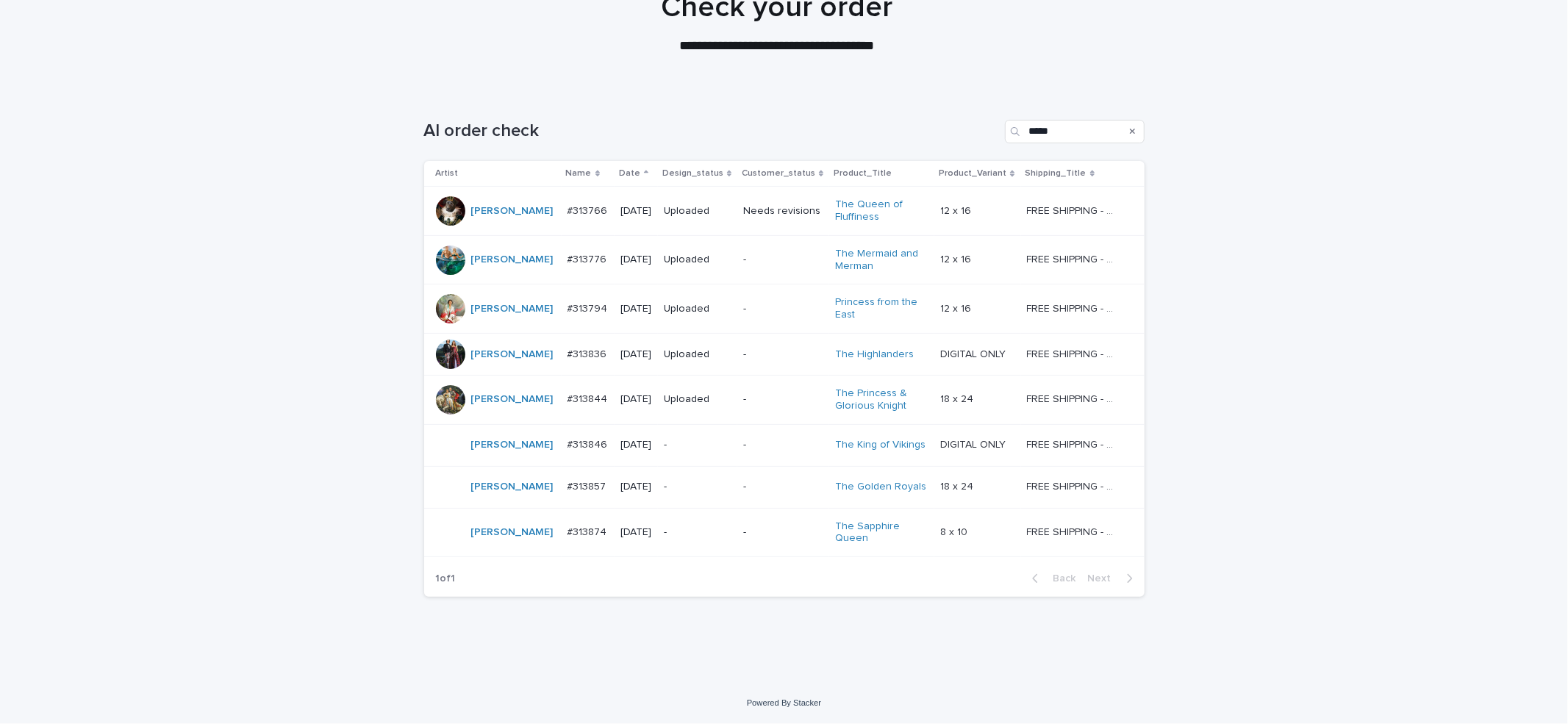
click at [761, 433] on div "-" at bounding box center [783, 445] width 80 height 24
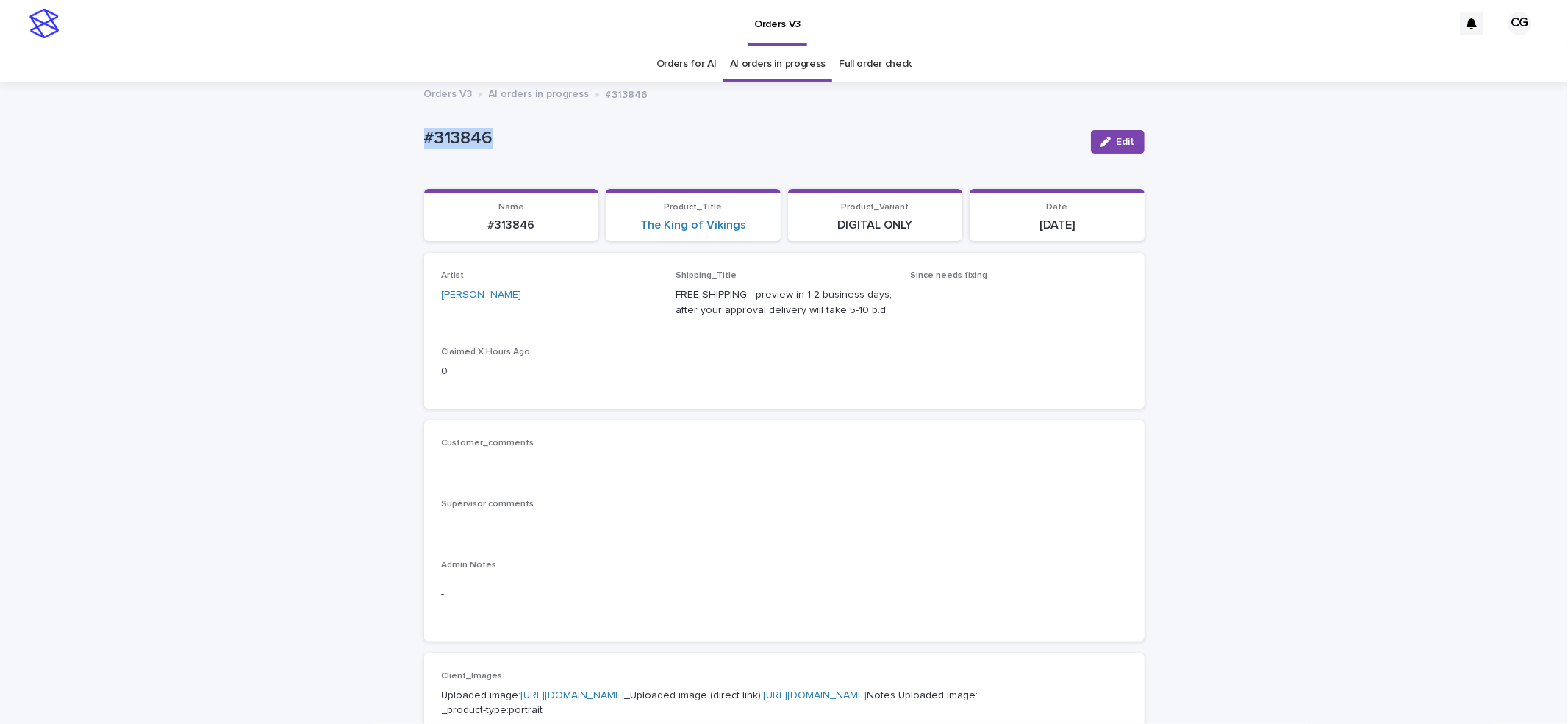
drag, startPoint x: 400, startPoint y: 142, endPoint x: 500, endPoint y: 142, distance: 100.0
copy p "#313846"
drag, startPoint x: 517, startPoint y: 40, endPoint x: 560, endPoint y: 77, distance: 56.7
click at [521, 44] on div "Orders V3" at bounding box center [759, 23] width 1387 height 47
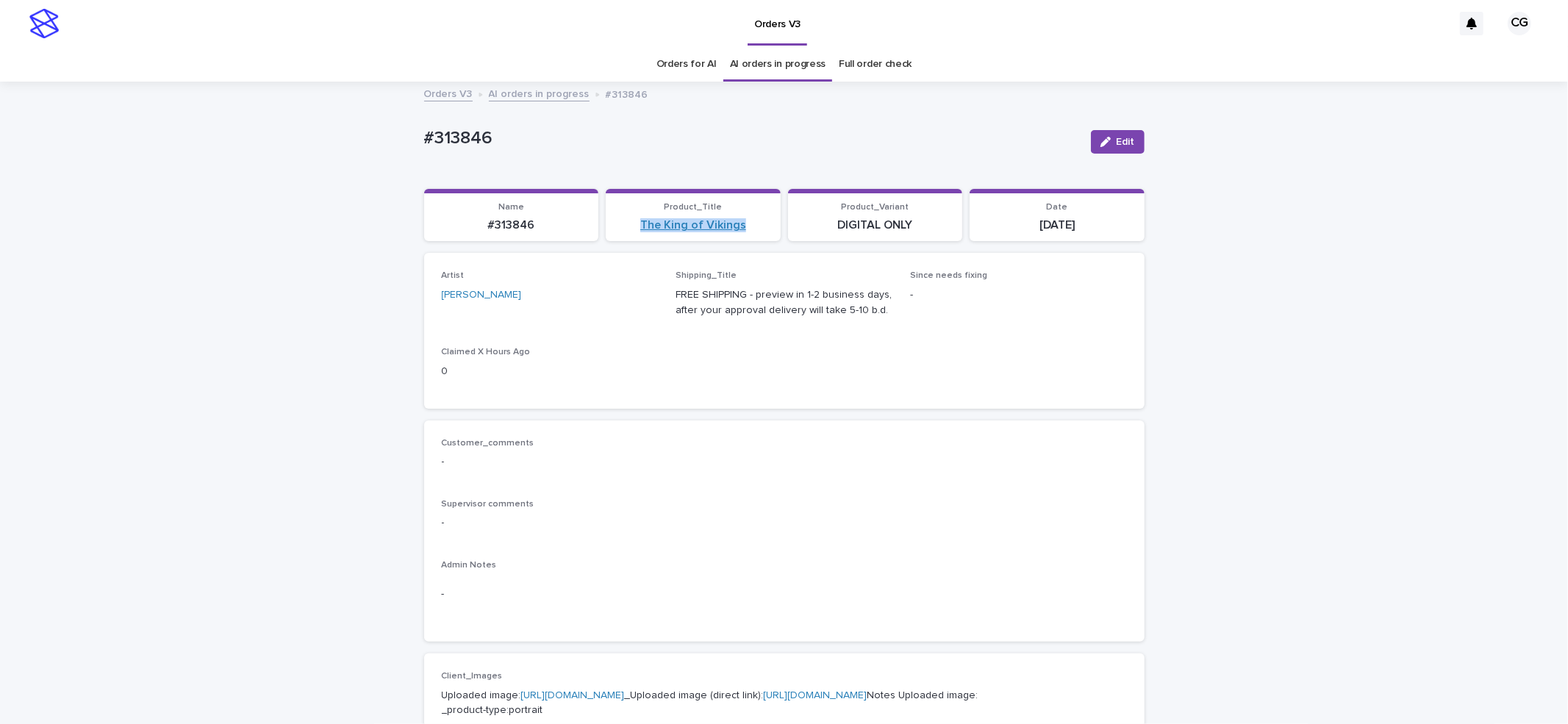
drag, startPoint x: 623, startPoint y: 232, endPoint x: 735, endPoint y: 231, distance: 112.0
click at [735, 231] on div "The King of Vikings" at bounding box center [693, 225] width 158 height 14
copy link "The King of Vikings"
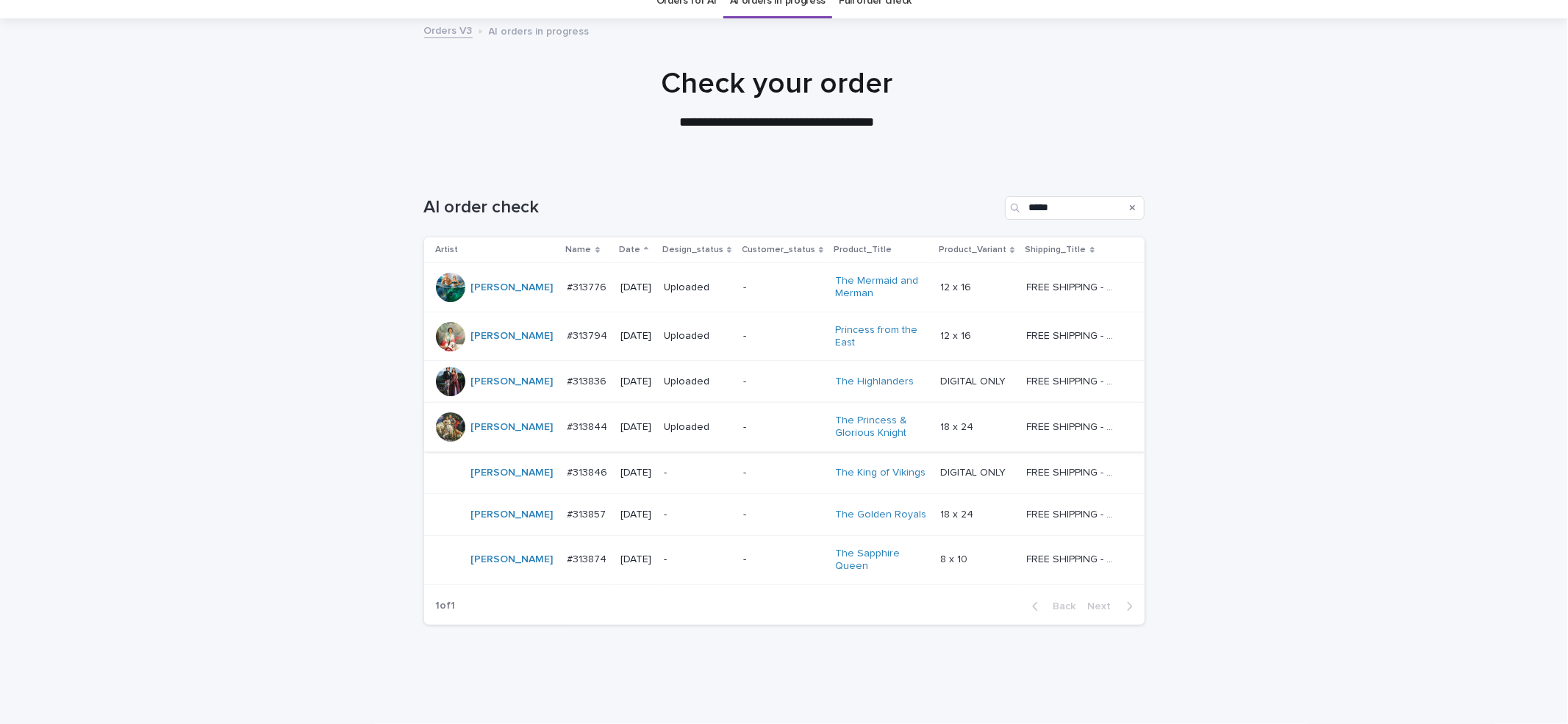
scroll to position [92, 0]
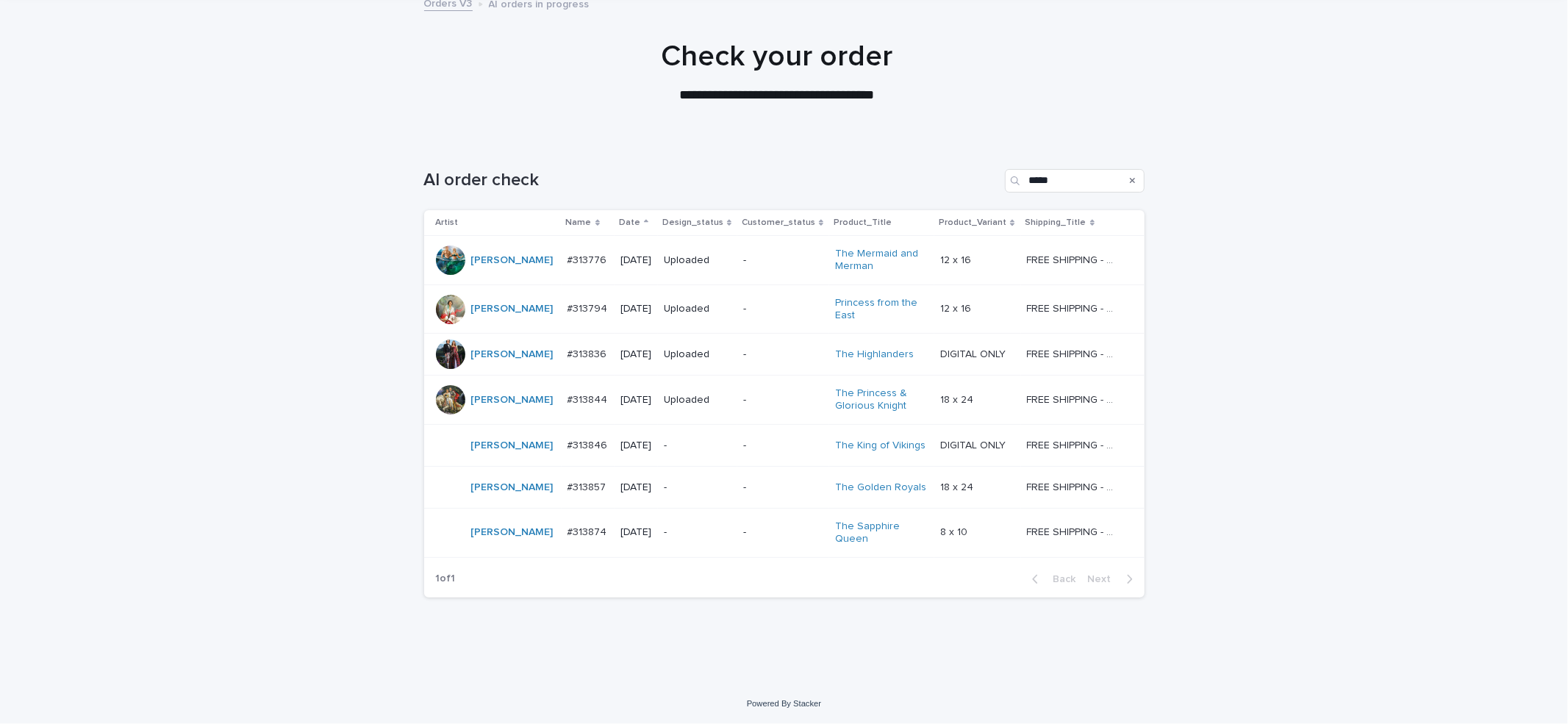
click at [743, 487] on p "-" at bounding box center [783, 488] width 80 height 13
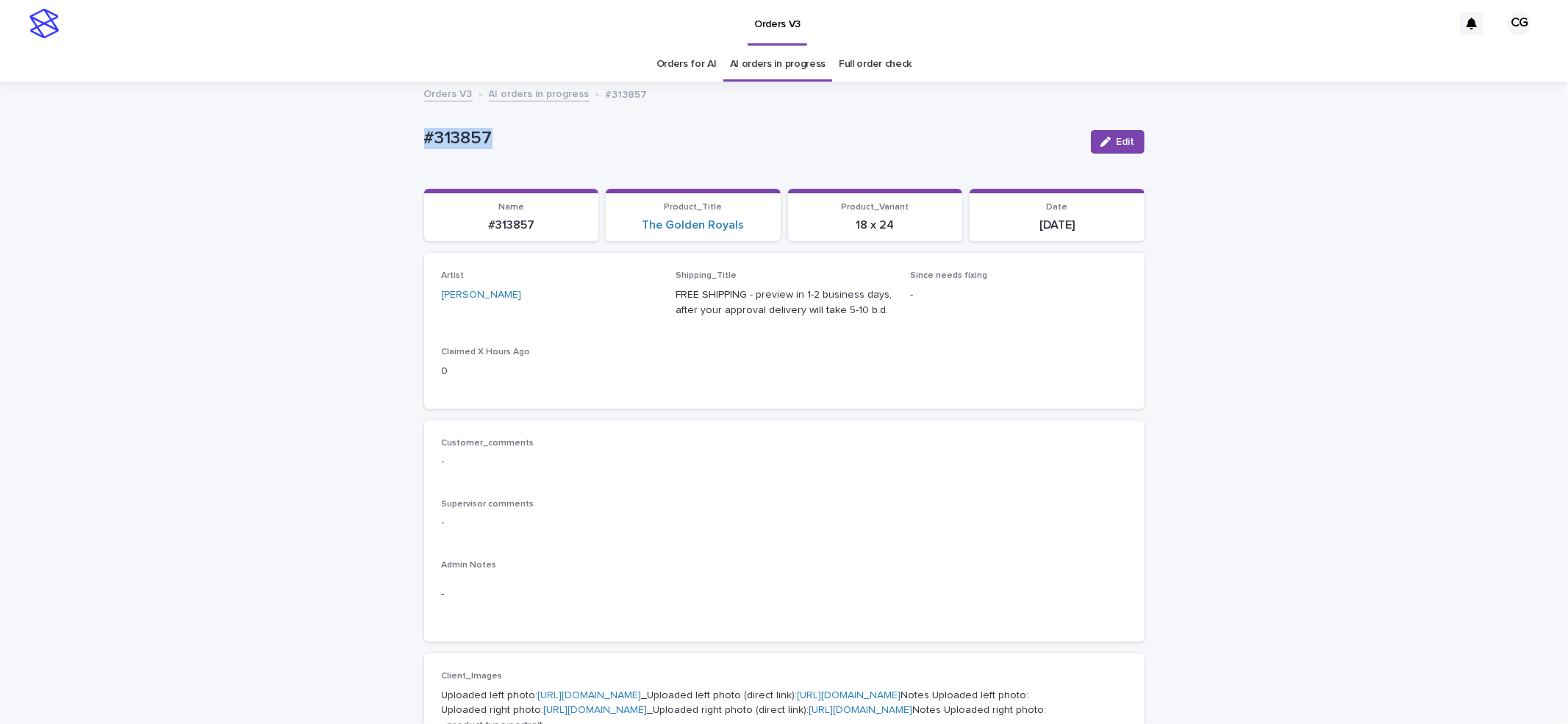
drag, startPoint x: 408, startPoint y: 146, endPoint x: 506, endPoint y: 151, distance: 98.1
copy p "#313857"
drag, startPoint x: 629, startPoint y: 232, endPoint x: 679, endPoint y: 103, distance: 138.4
click at [751, 235] on section "Product_Title The Golden Royals" at bounding box center [693, 215] width 175 height 53
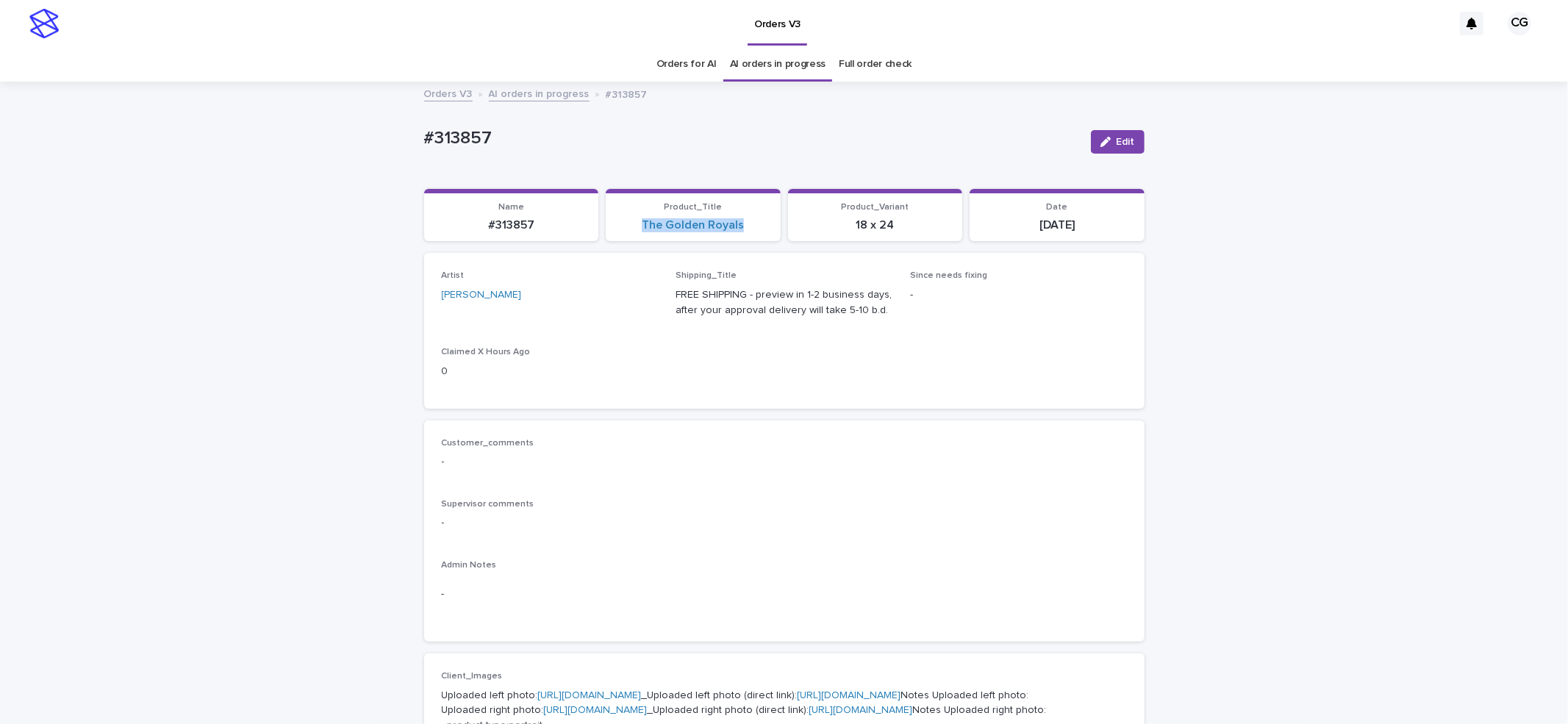
copy link "The Golden Royals"
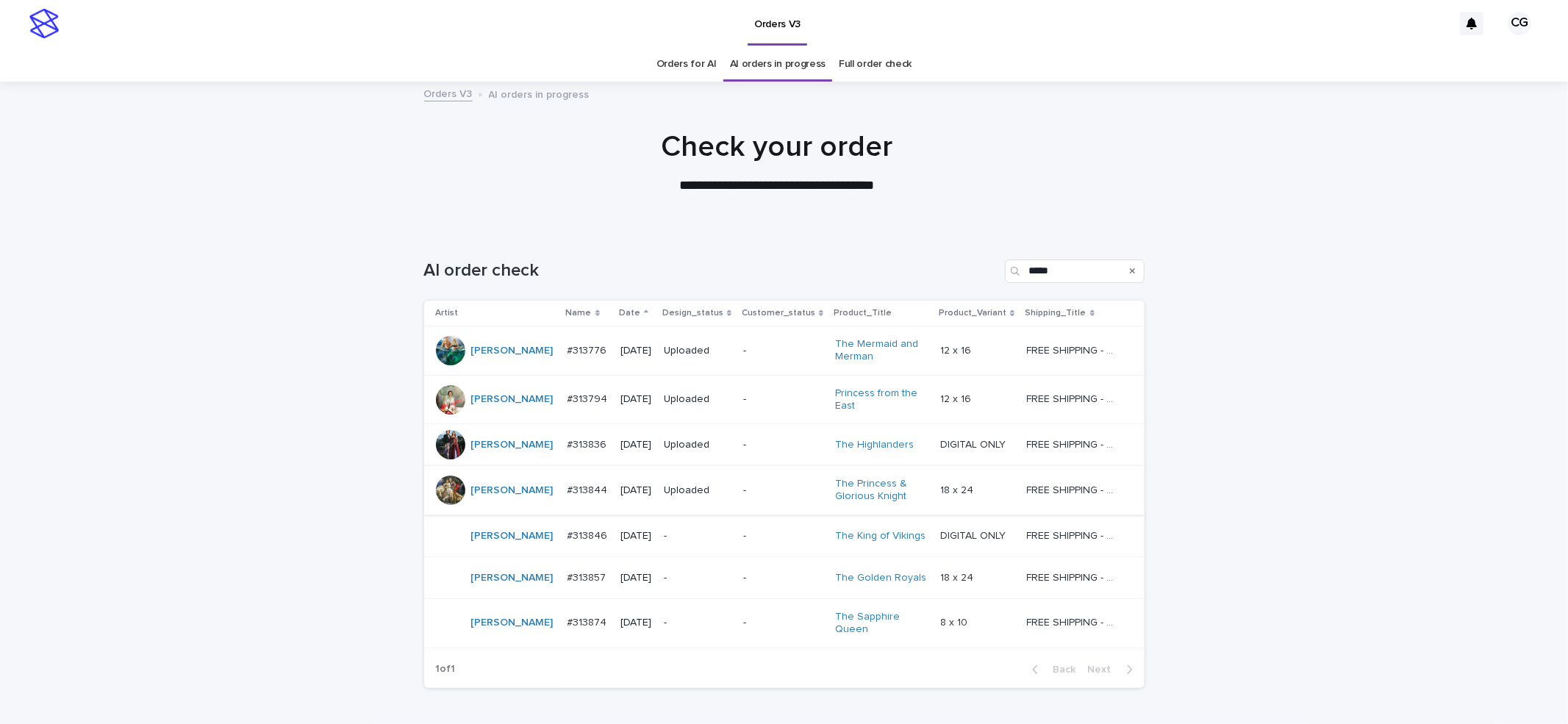
scroll to position [47, 0]
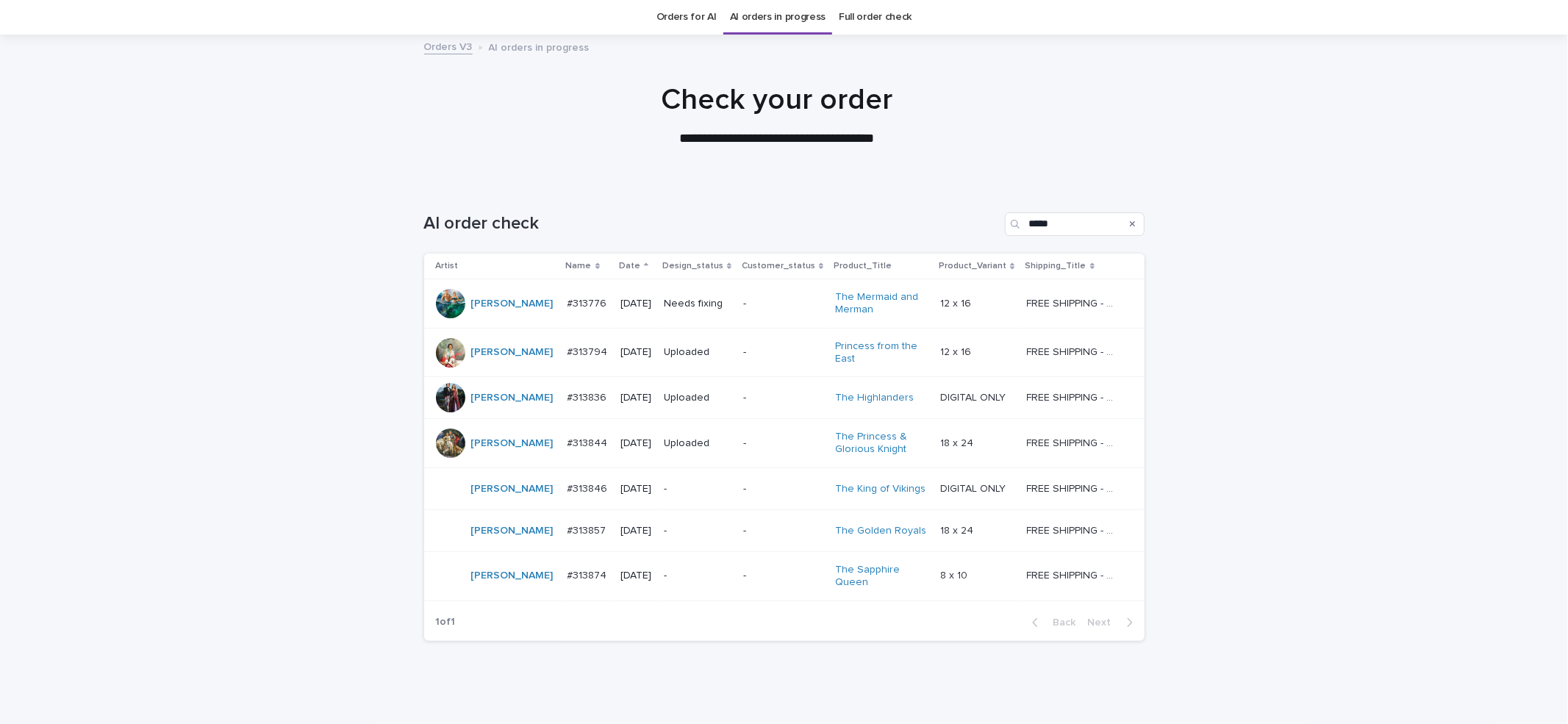
click at [763, 566] on div "-" at bounding box center [783, 576] width 80 height 24
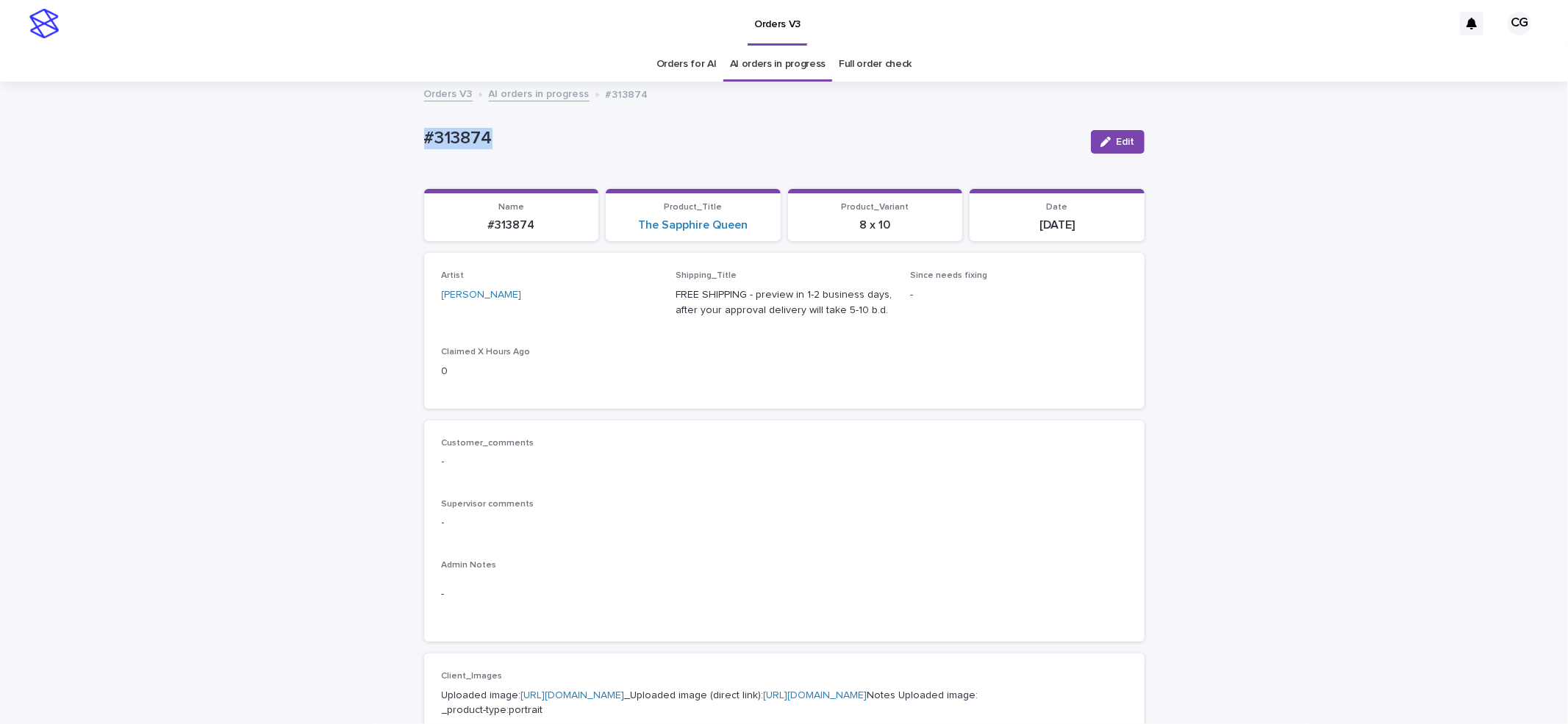
drag, startPoint x: 405, startPoint y: 145, endPoint x: 598, endPoint y: 258, distance: 223.6
copy p "#313874"
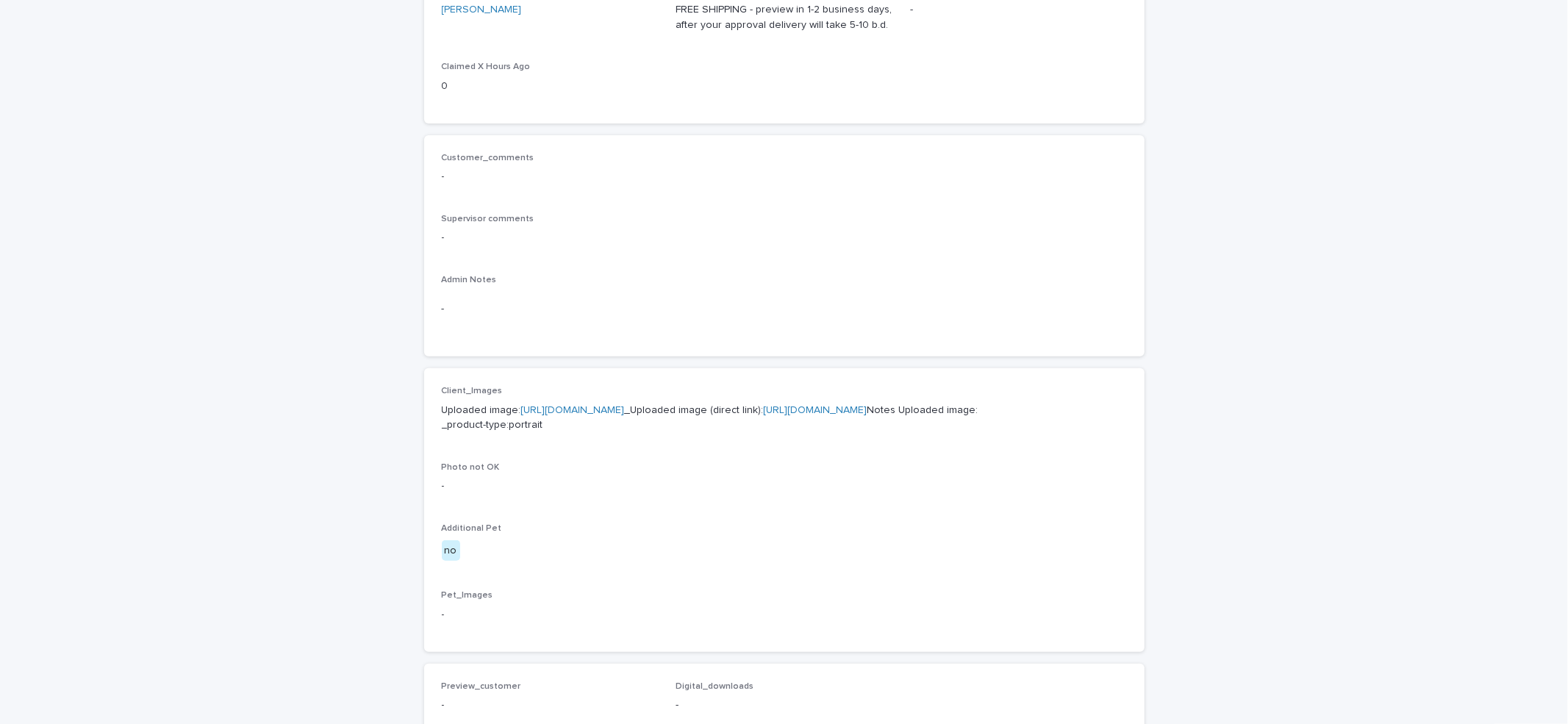
scroll to position [295, 0]
